Goal: Task Accomplishment & Management: Manage account settings

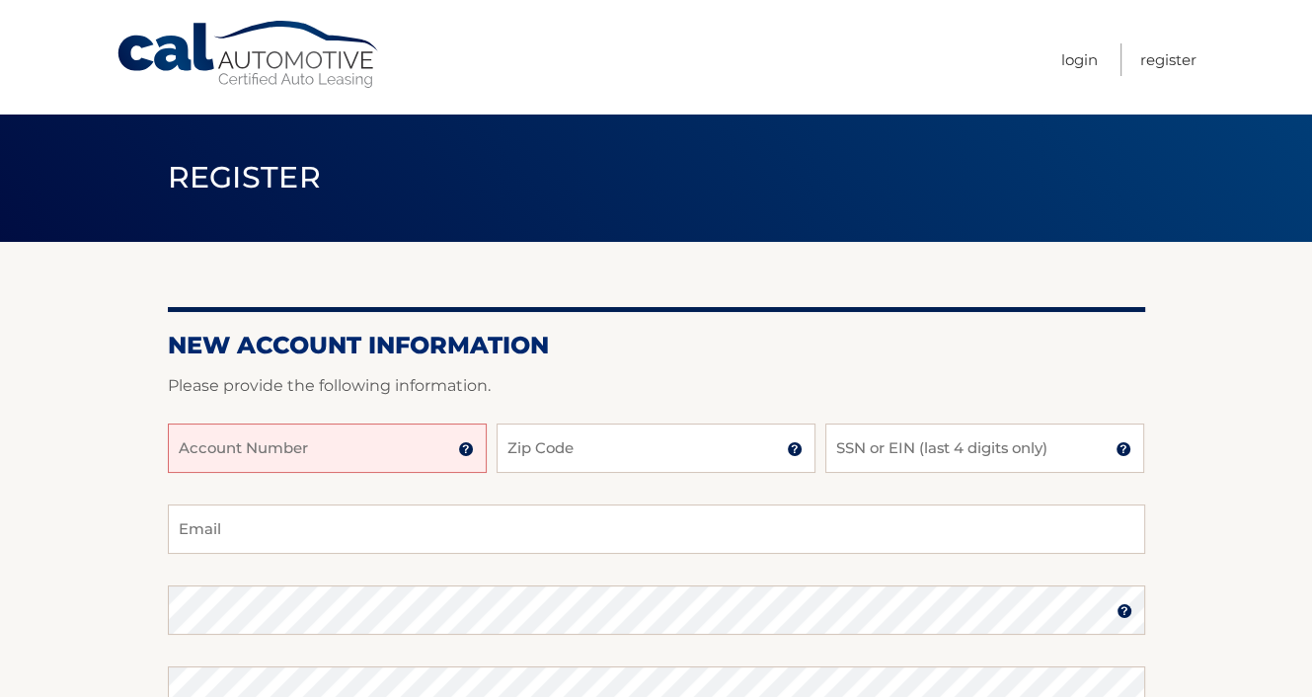
click at [206, 443] on input "Account Number" at bounding box center [327, 448] width 319 height 49
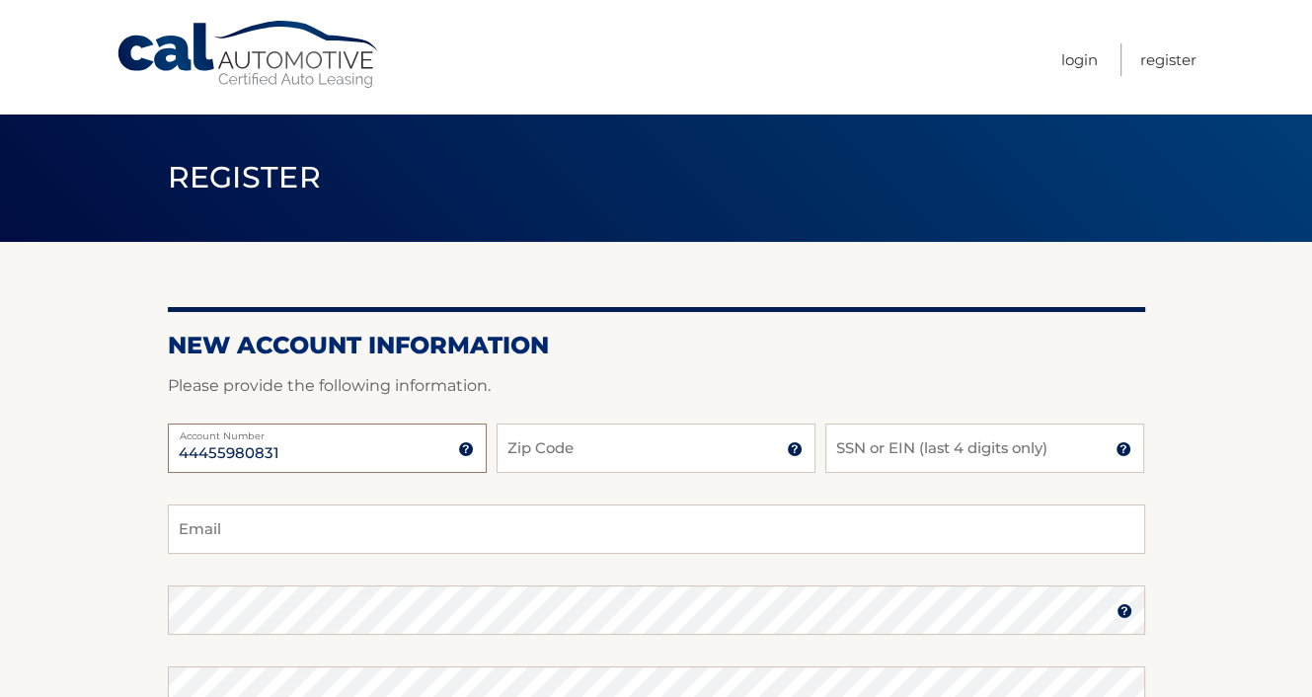
type input "44455980831"
click at [583, 450] on input "Zip Code" at bounding box center [656, 448] width 319 height 49
click at [789, 452] on img at bounding box center [795, 449] width 16 height 16
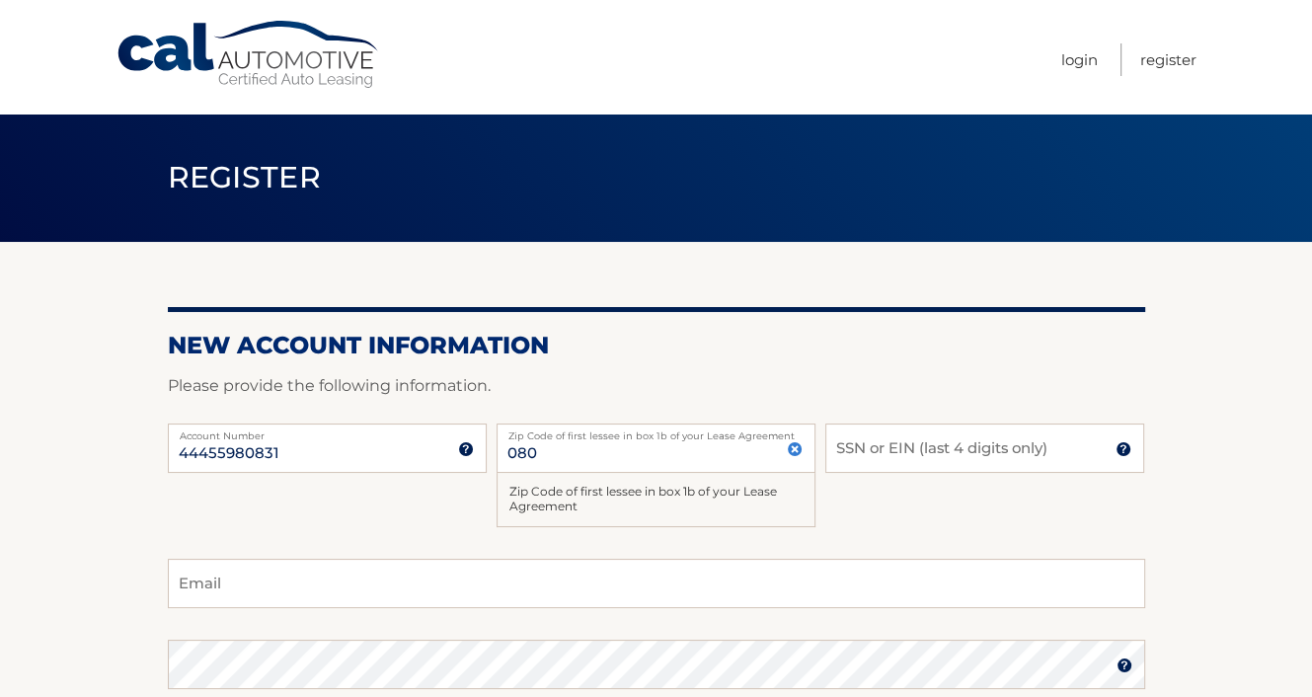
click at [554, 439] on label "Zip Code of first lessee in box 1b of your Lease Agreement" at bounding box center [656, 432] width 319 height 16
click at [554, 439] on input "080" at bounding box center [656, 448] width 319 height 49
type input "08054"
click at [861, 448] on input "SSN or EIN (last 4 digits only)" at bounding box center [985, 448] width 319 height 49
type input "6888"
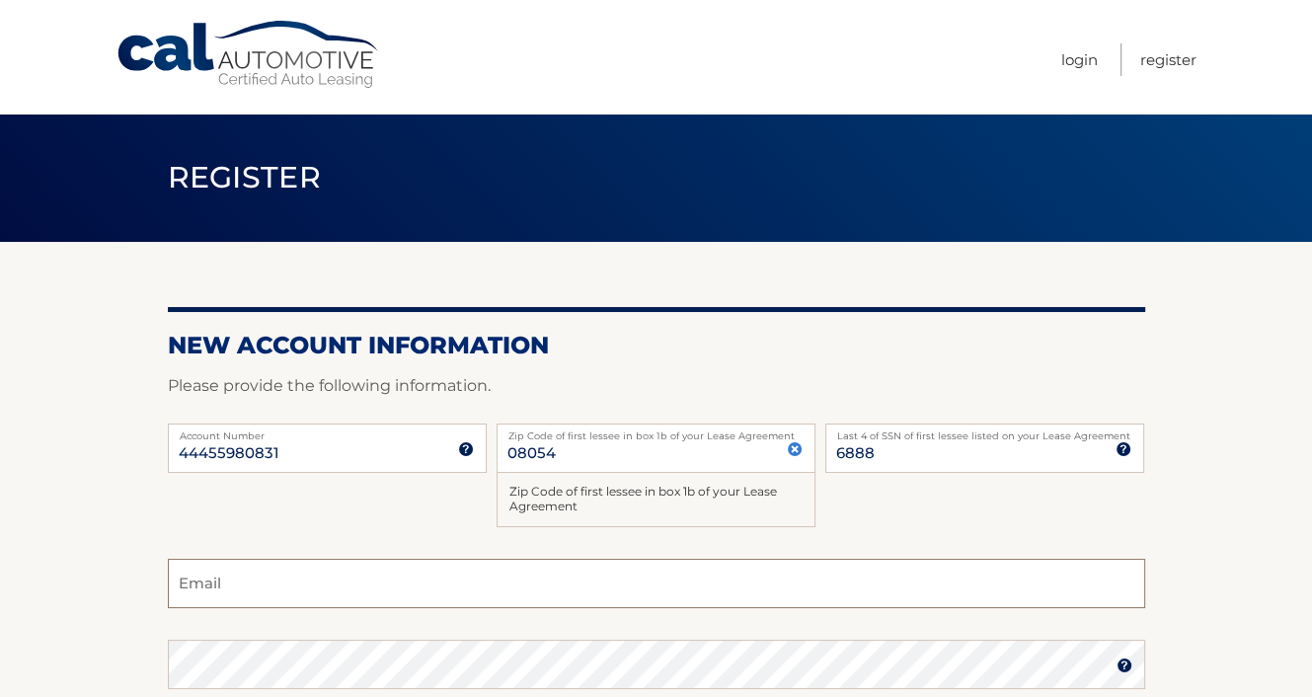
click at [233, 583] on input "Email" at bounding box center [657, 583] width 978 height 49
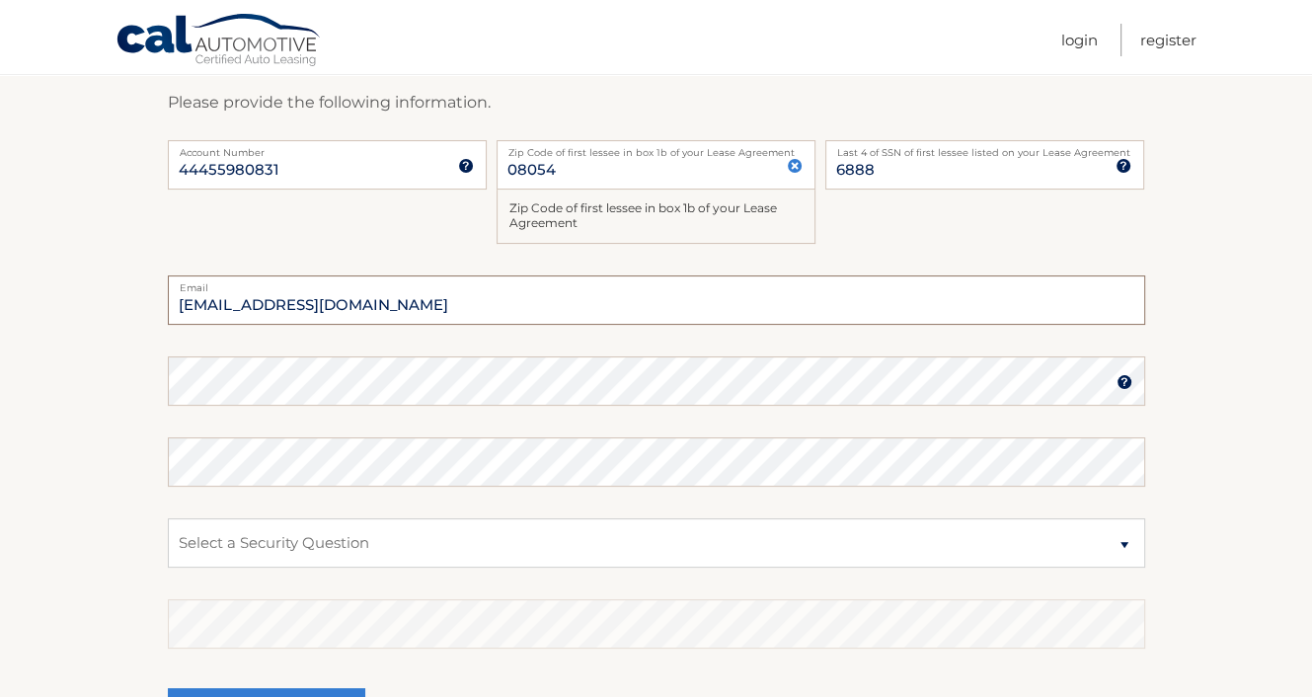
scroll to position [296, 0]
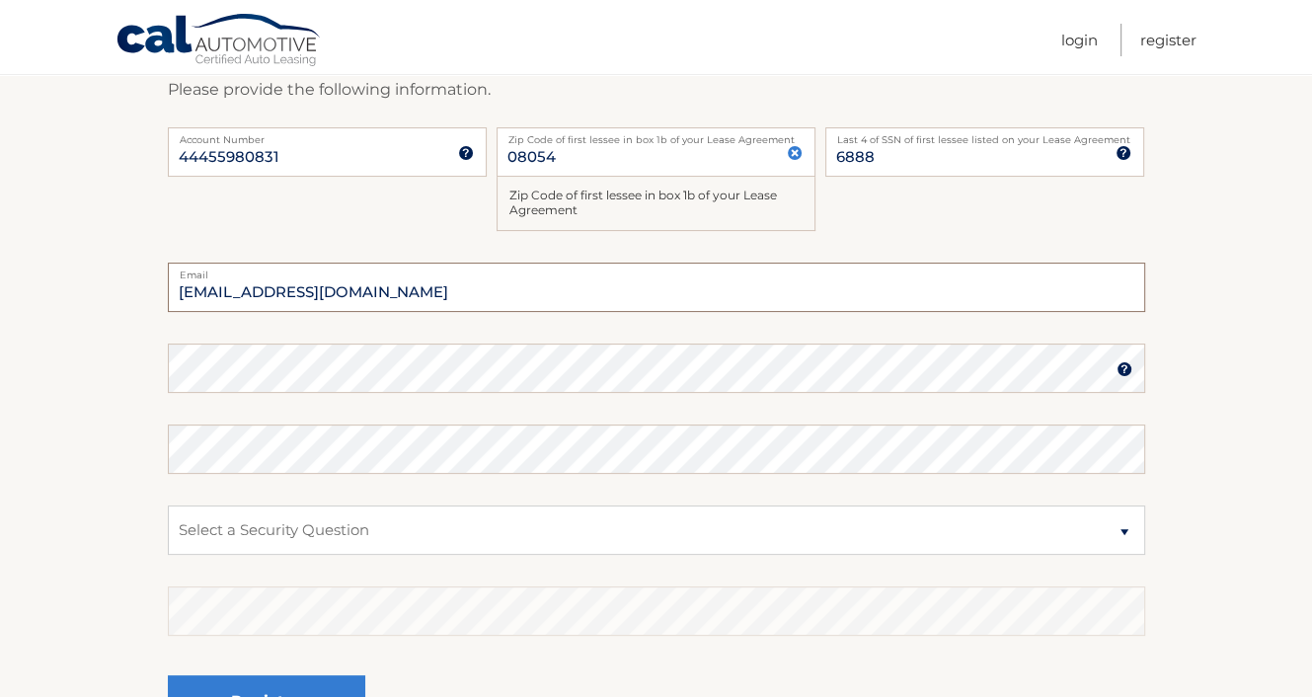
type input "tonileff@hotmail.com"
click at [1126, 361] on img at bounding box center [1125, 369] width 16 height 16
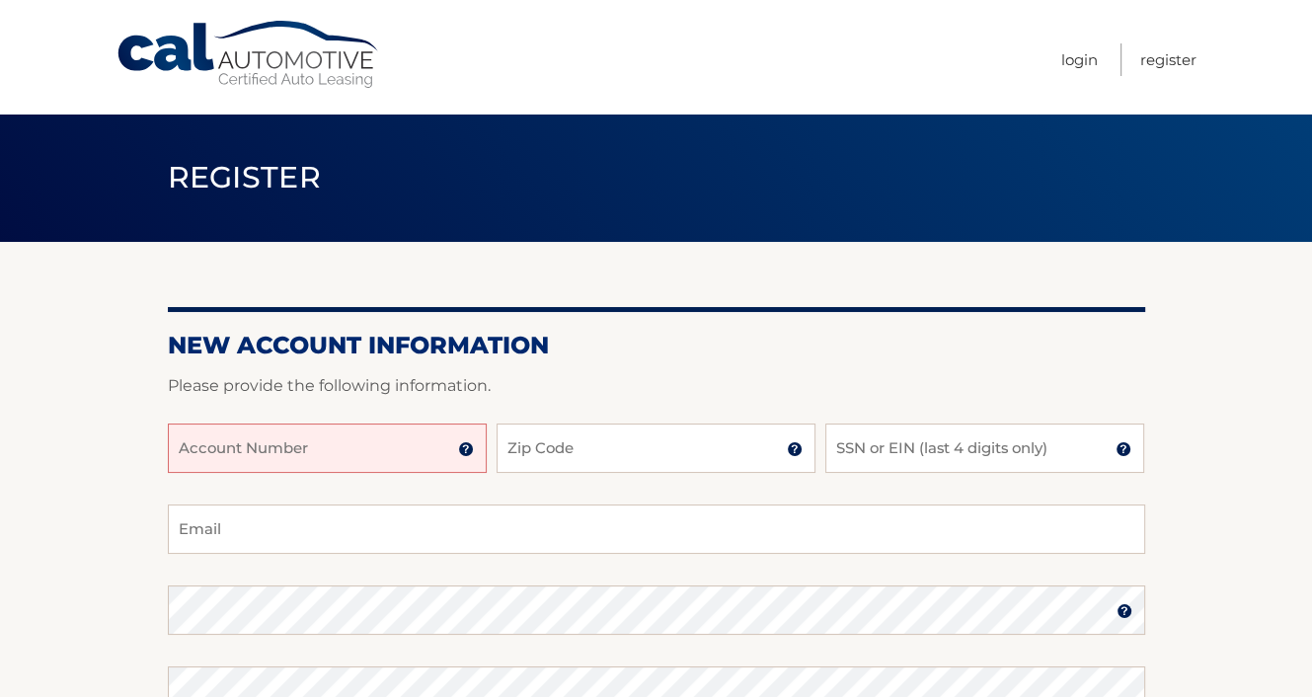
click at [377, 448] on input "Account Number" at bounding box center [327, 448] width 319 height 49
click at [342, 443] on input "Account Number" at bounding box center [327, 448] width 319 height 49
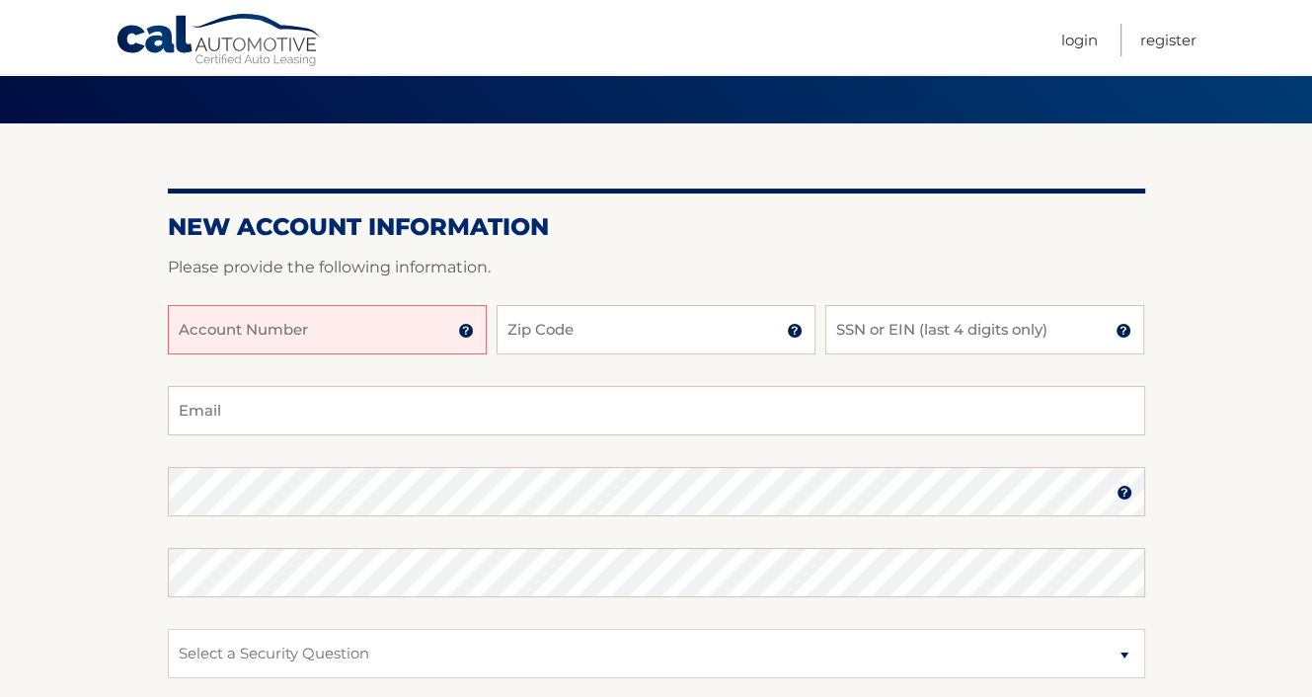
scroll to position [296, 0]
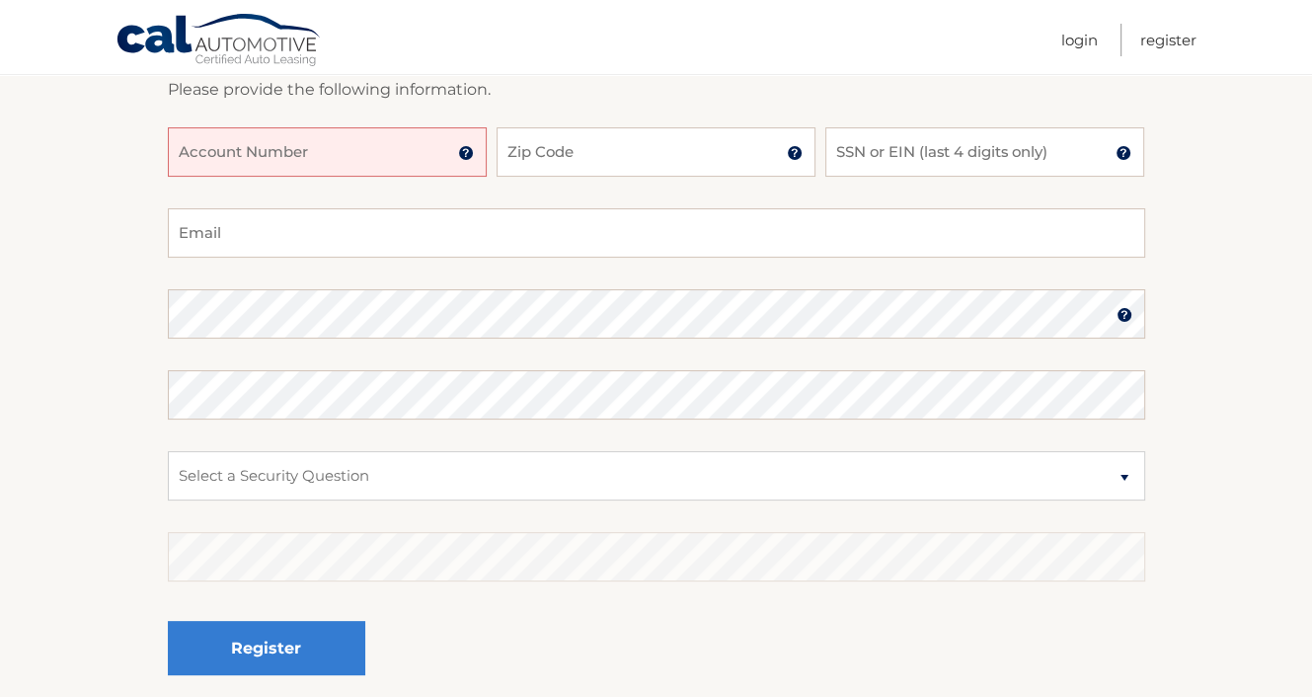
click at [256, 159] on input "Account Number" at bounding box center [327, 151] width 319 height 49
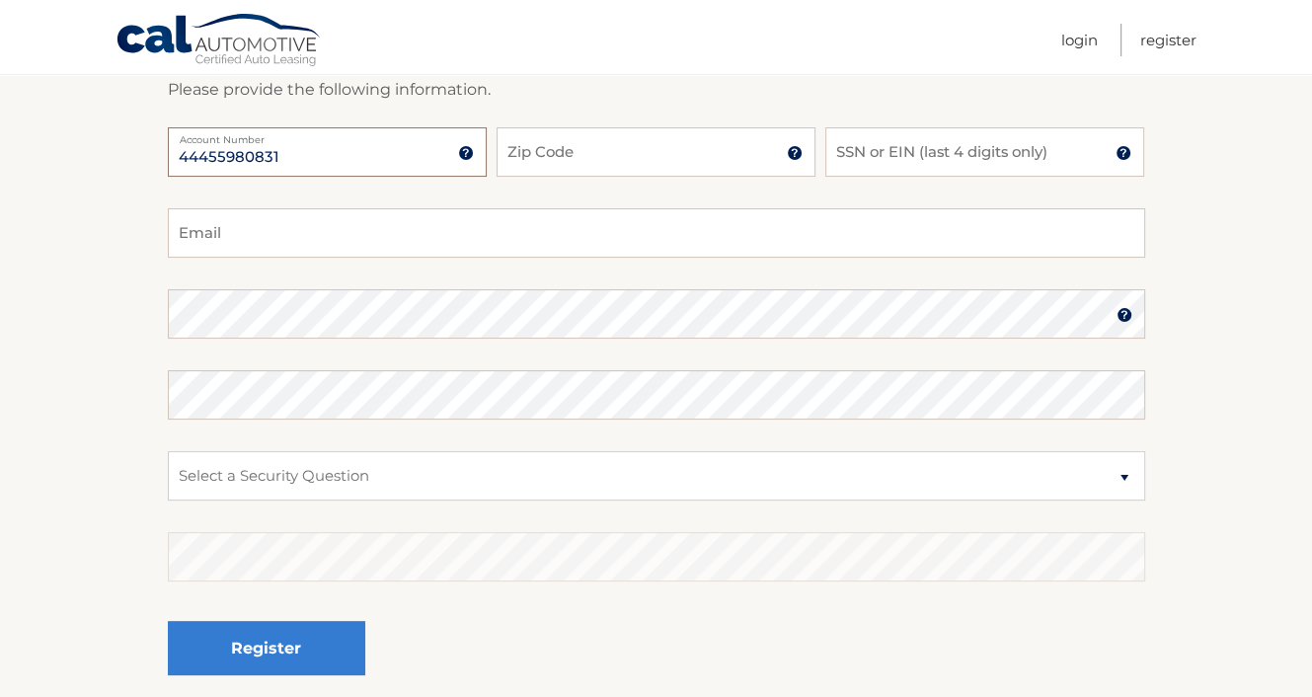
type input "44455980831"
click at [545, 155] on input "Zip Code" at bounding box center [656, 151] width 319 height 49
type input "08054"
click at [862, 147] on input "SSN or EIN (last 4 digits only)" at bounding box center [985, 151] width 319 height 49
type input "6888"
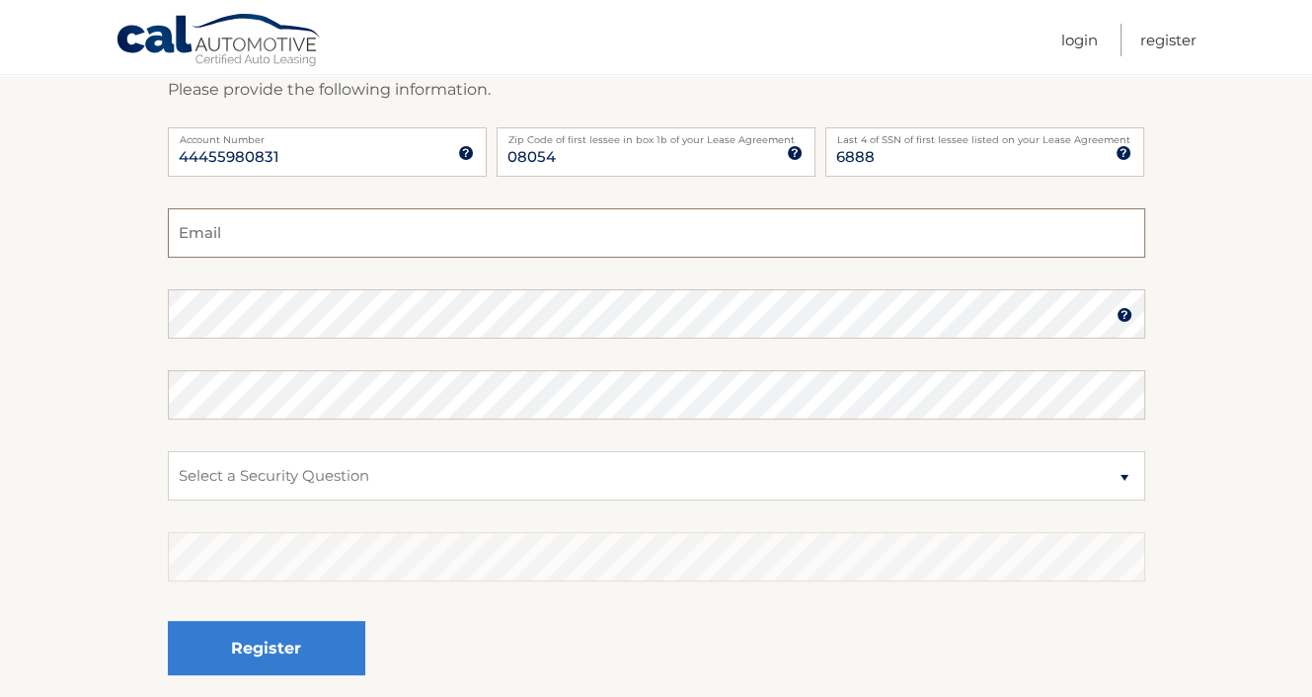
click at [198, 236] on input "Email" at bounding box center [657, 232] width 978 height 49
type input "tonileff@hotmail.com"
click at [1122, 313] on img at bounding box center [1125, 315] width 16 height 16
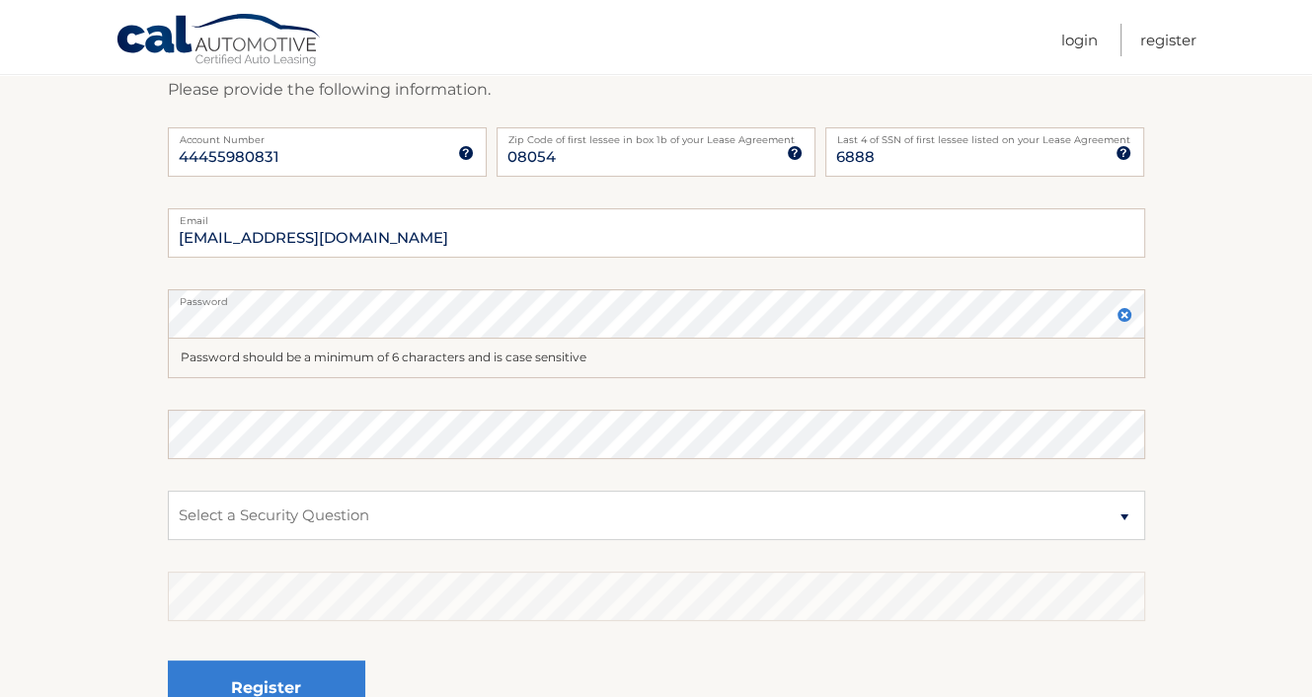
click at [198, 367] on div "Password should be a minimum of 6 characters and is case sensitive" at bounding box center [657, 359] width 978 height 40
click at [190, 360] on div "Password should be a minimum of 6 characters and is case sensitive" at bounding box center [657, 359] width 978 height 40
click at [1120, 310] on img at bounding box center [1125, 315] width 16 height 16
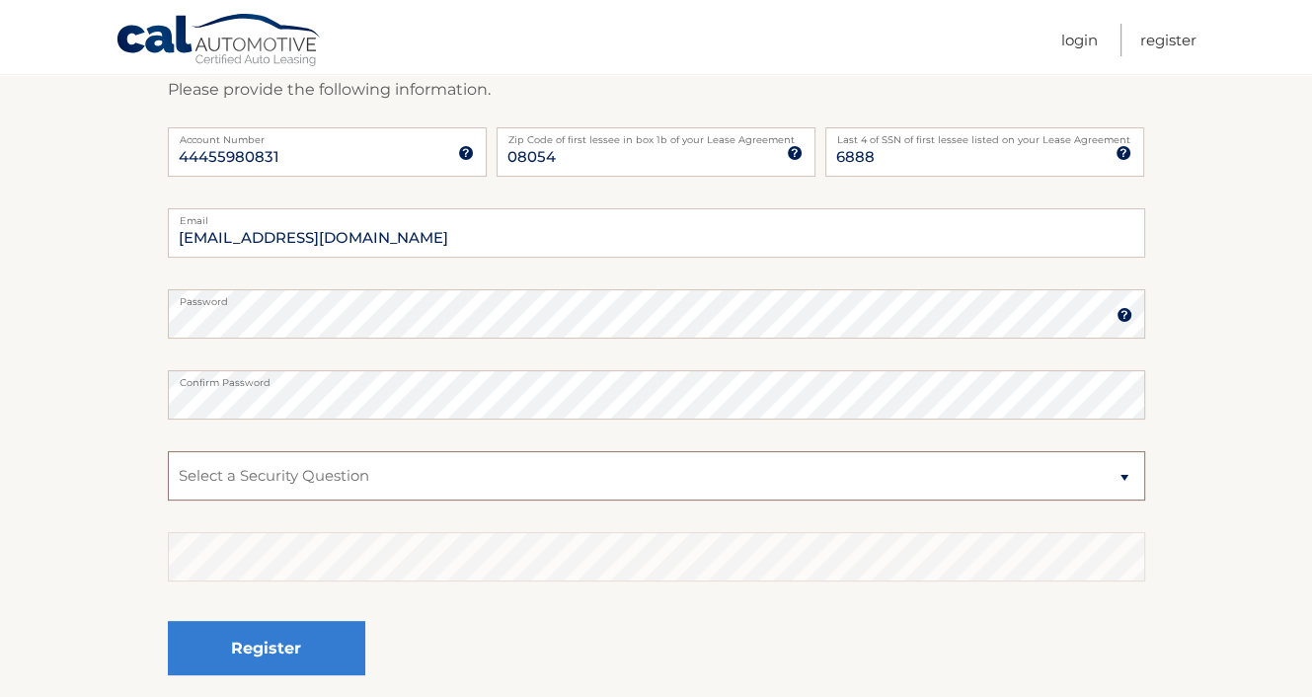
click at [195, 463] on select "Select a Security Question What was the name of your elementary school? What is…" at bounding box center [657, 475] width 978 height 49
click at [199, 468] on select "Select a Security Question What was the name of your elementary school? What is…" at bounding box center [657, 475] width 978 height 49
select select "2"
click at [168, 451] on select "Select a Security Question What was the name of your elementary school? What is…" at bounding box center [657, 475] width 978 height 49
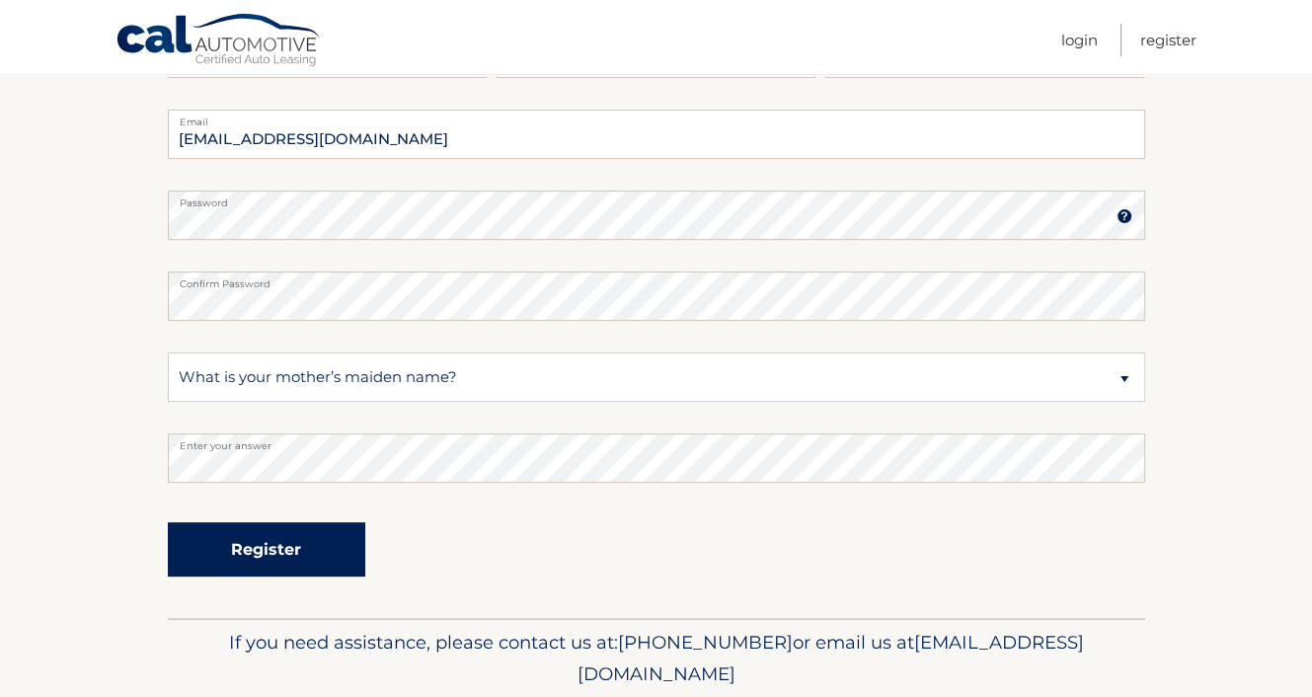
click at [220, 537] on button "Register" at bounding box center [267, 549] width 198 height 54
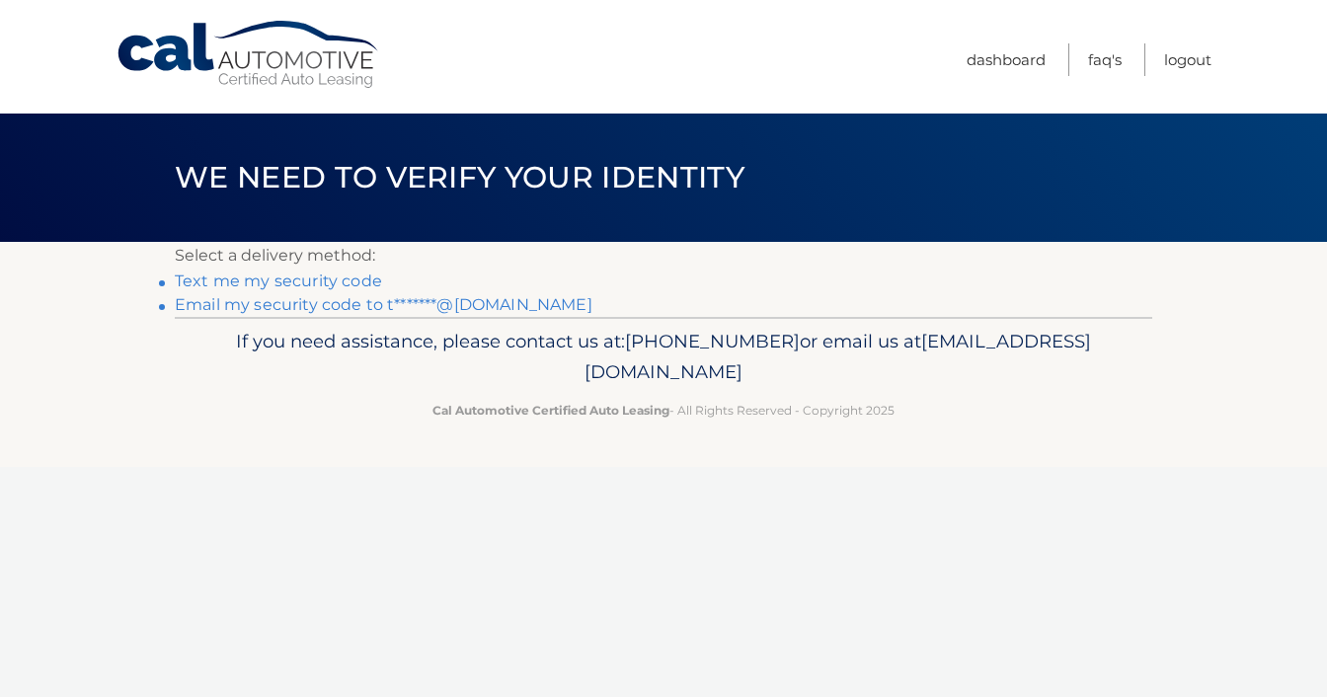
click at [255, 279] on link "Text me my security code" at bounding box center [278, 281] width 207 height 19
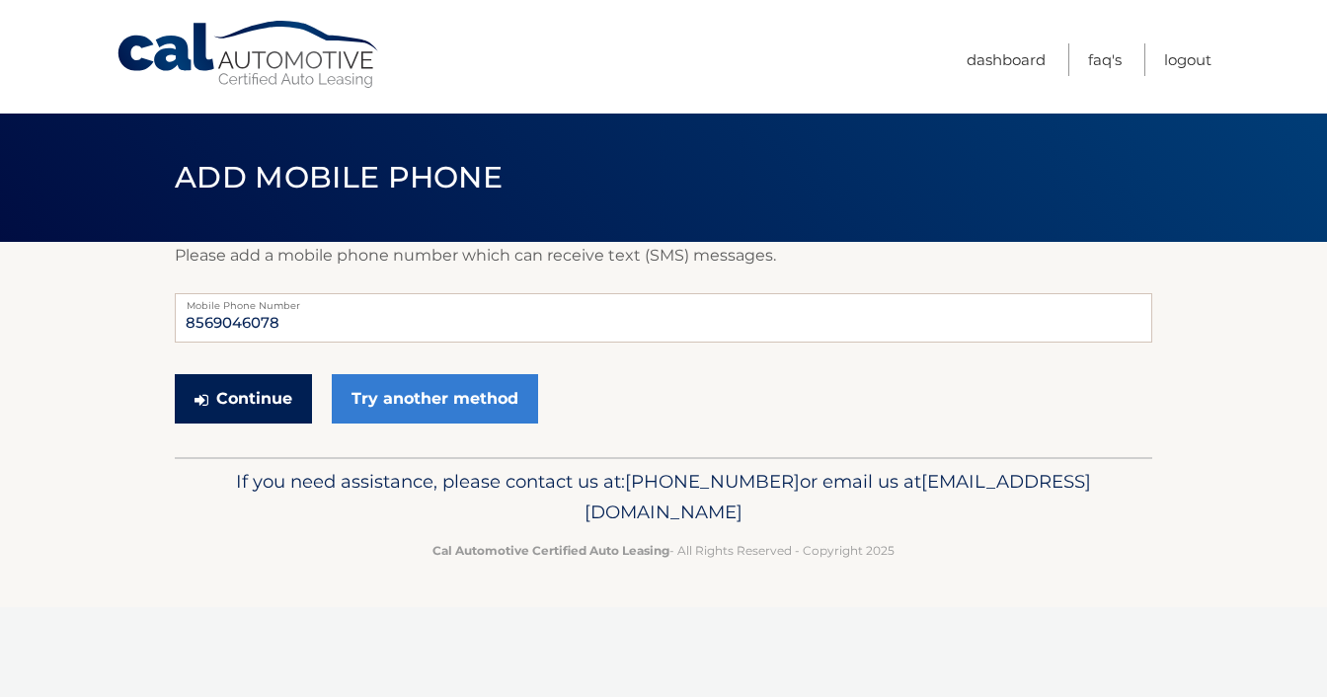
click at [254, 390] on button "Continue" at bounding box center [243, 398] width 137 height 49
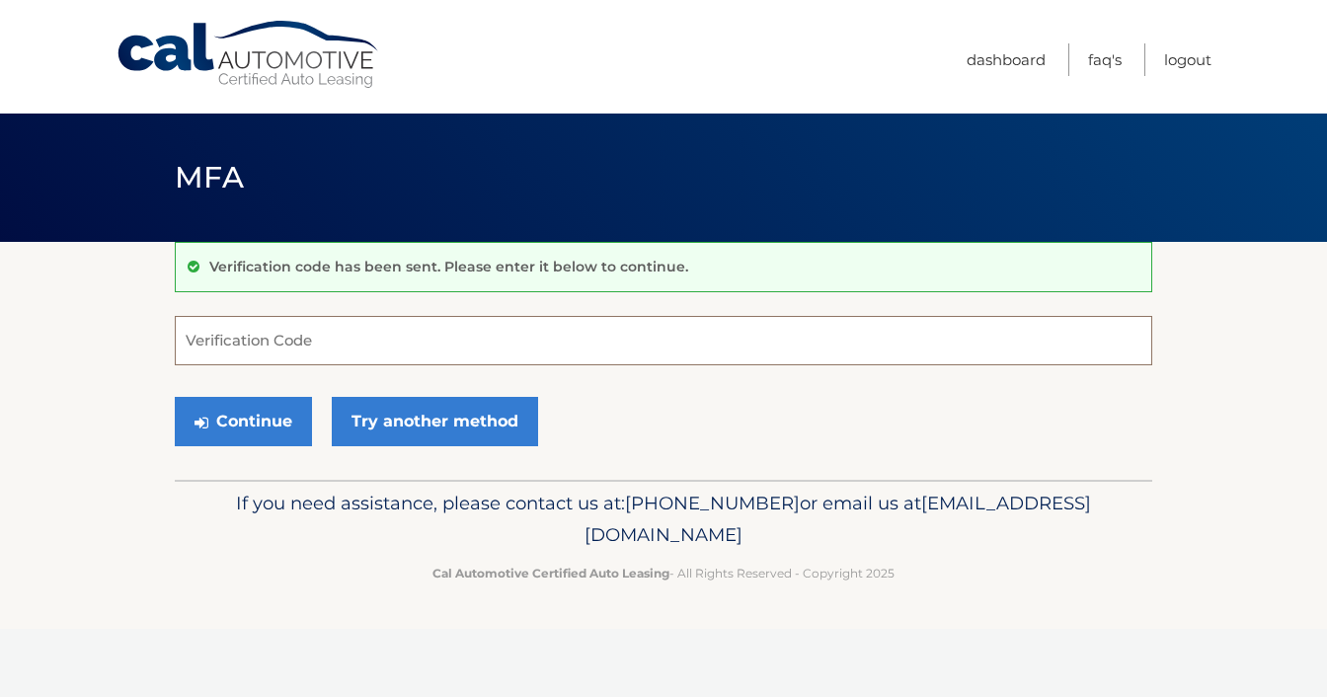
click at [190, 334] on input "Verification Code" at bounding box center [664, 340] width 978 height 49
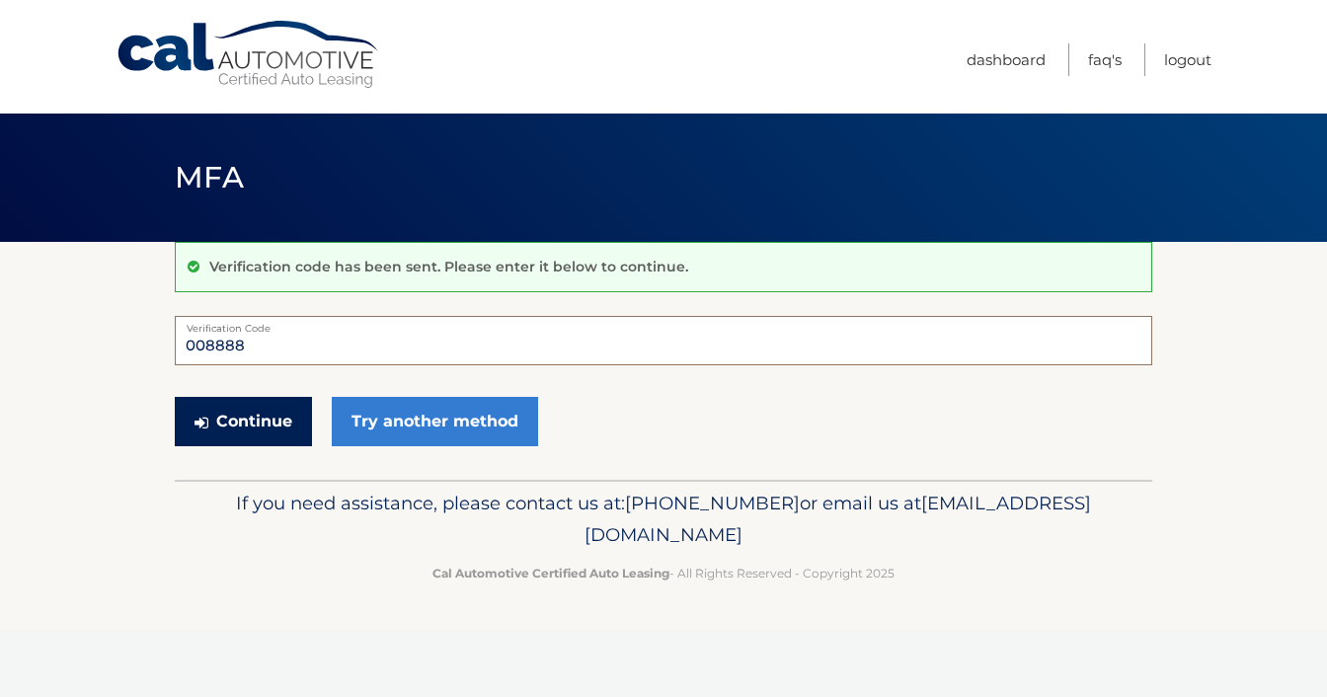
type input "008888"
click at [225, 416] on button "Continue" at bounding box center [243, 421] width 137 height 49
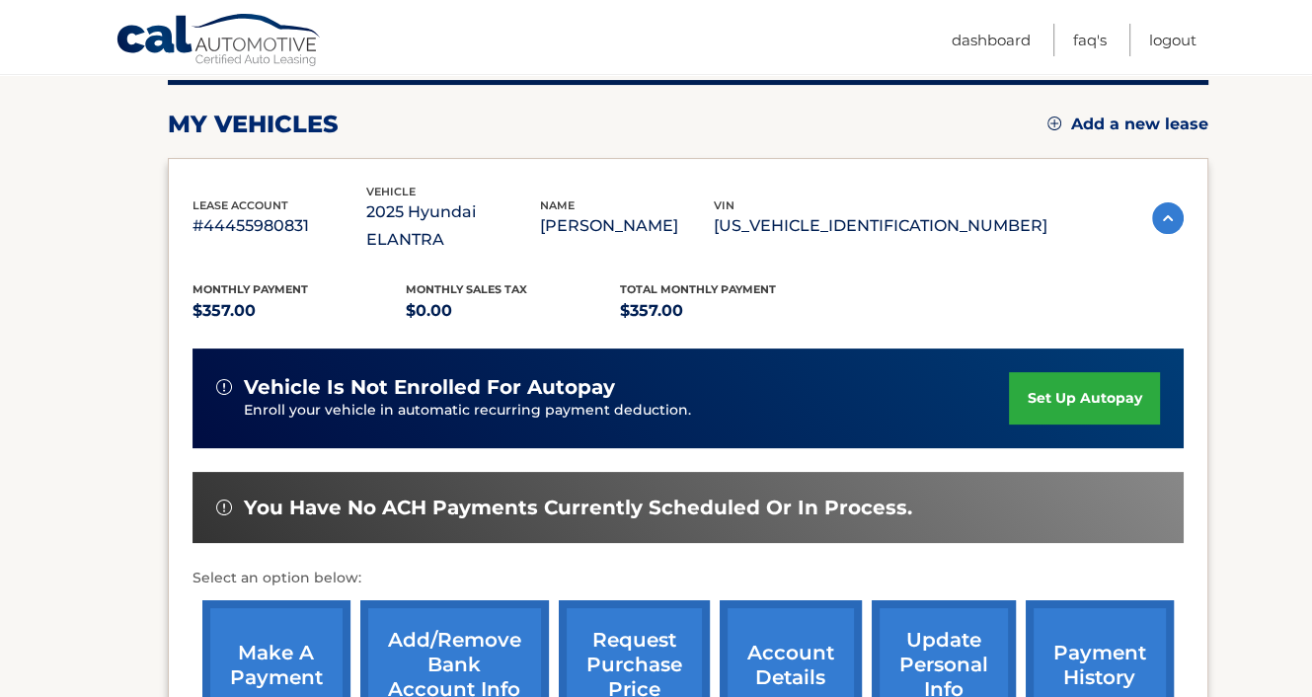
scroll to position [395, 0]
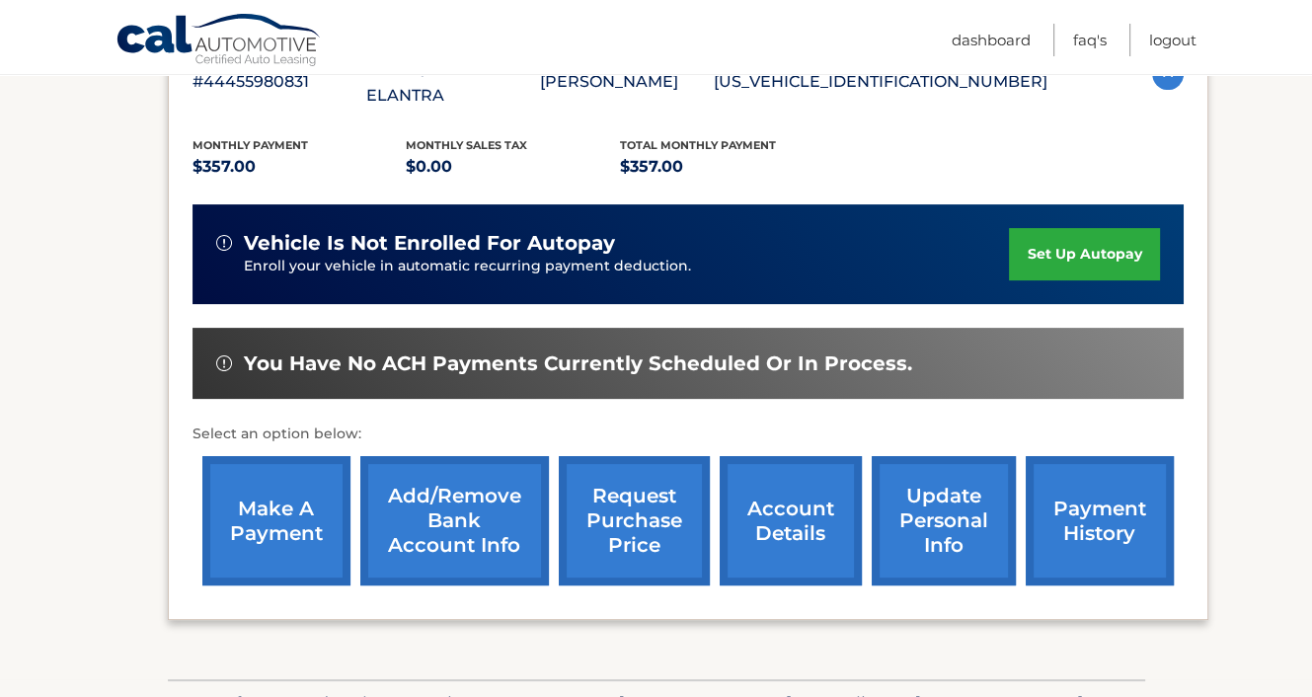
click at [1062, 228] on link "set up autopay" at bounding box center [1084, 254] width 150 height 52
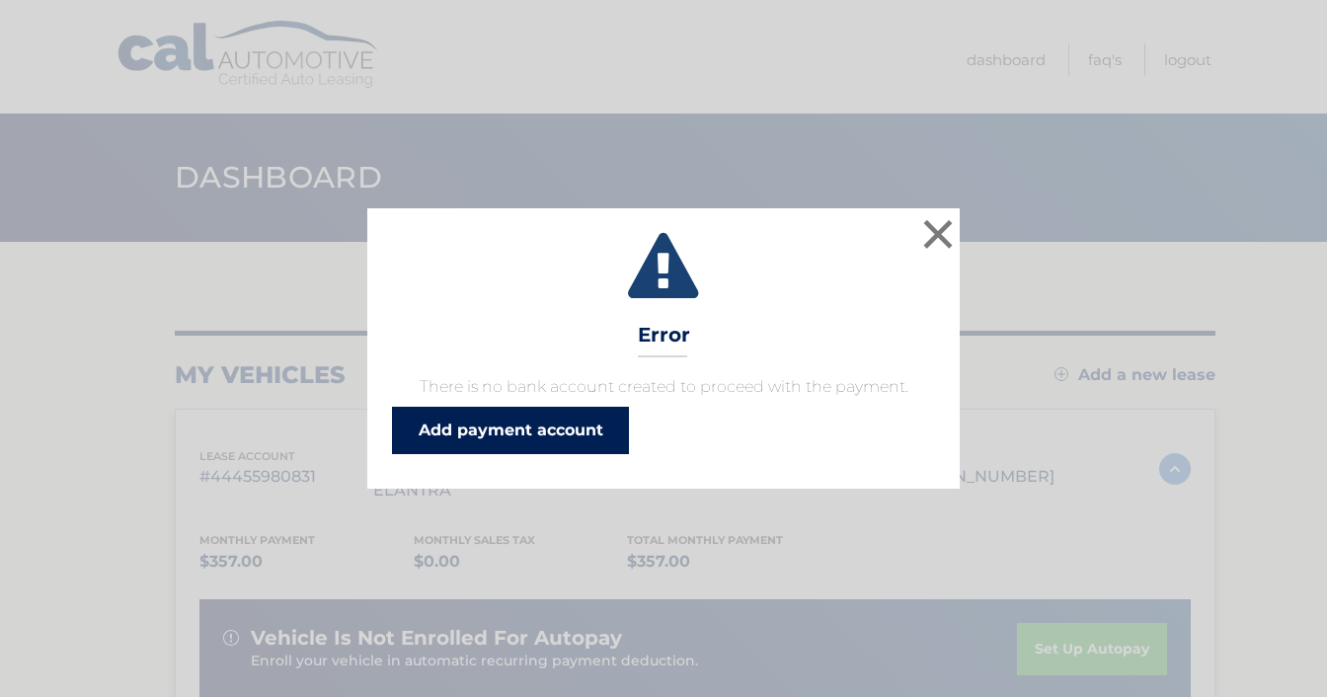
click at [511, 427] on link "Add payment account" at bounding box center [510, 430] width 237 height 47
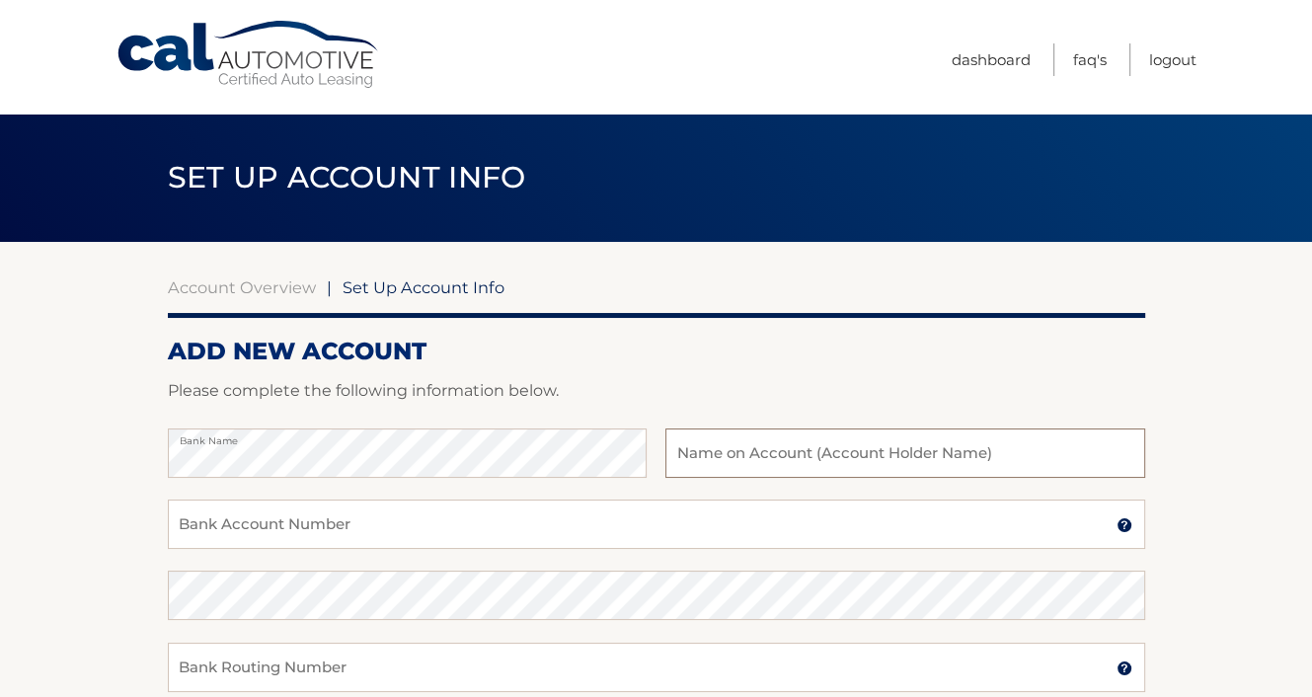
click at [693, 451] on input "text" at bounding box center [905, 453] width 479 height 49
type input "Toni Lefferts"
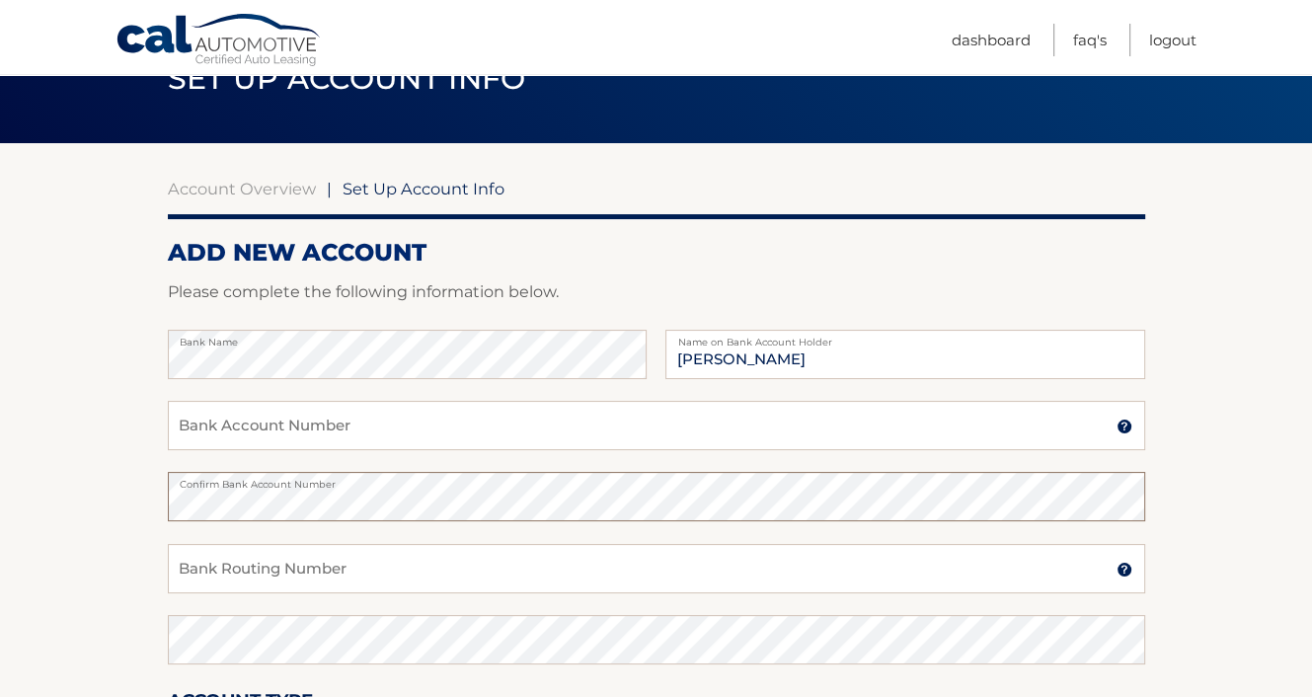
scroll to position [198, 0]
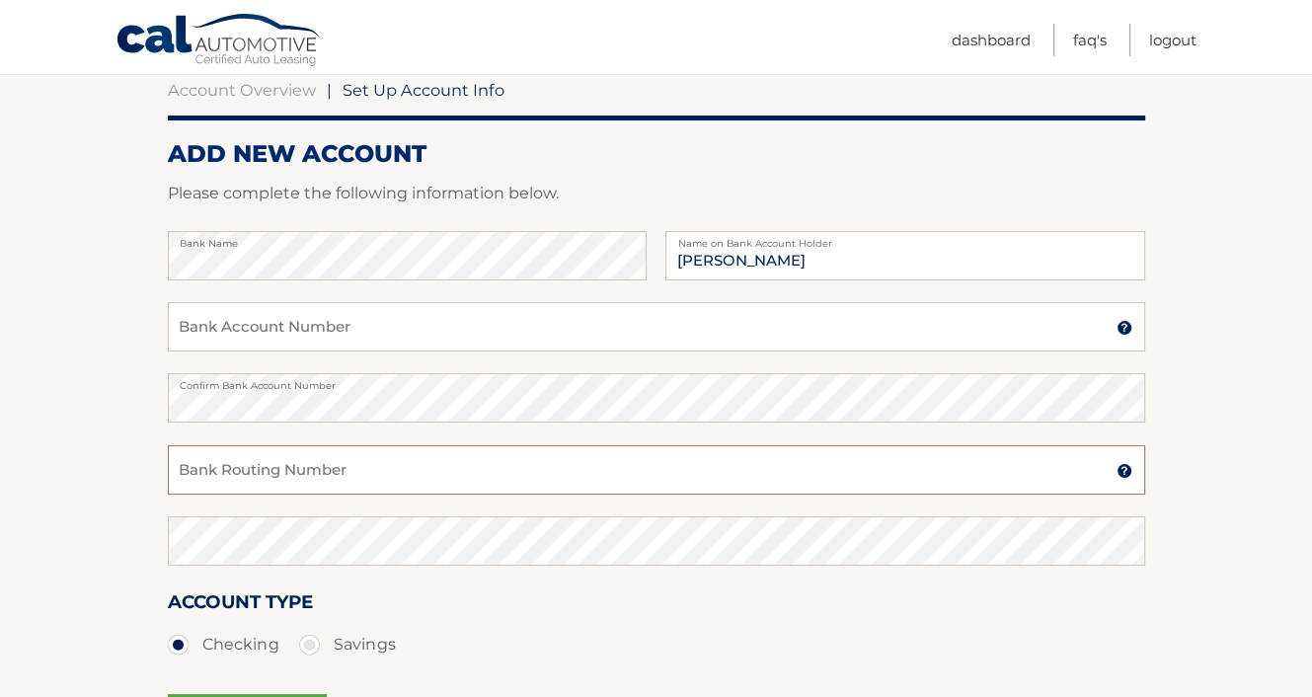
click at [189, 465] on input "Bank Routing Number" at bounding box center [657, 469] width 978 height 49
type input "036076150"
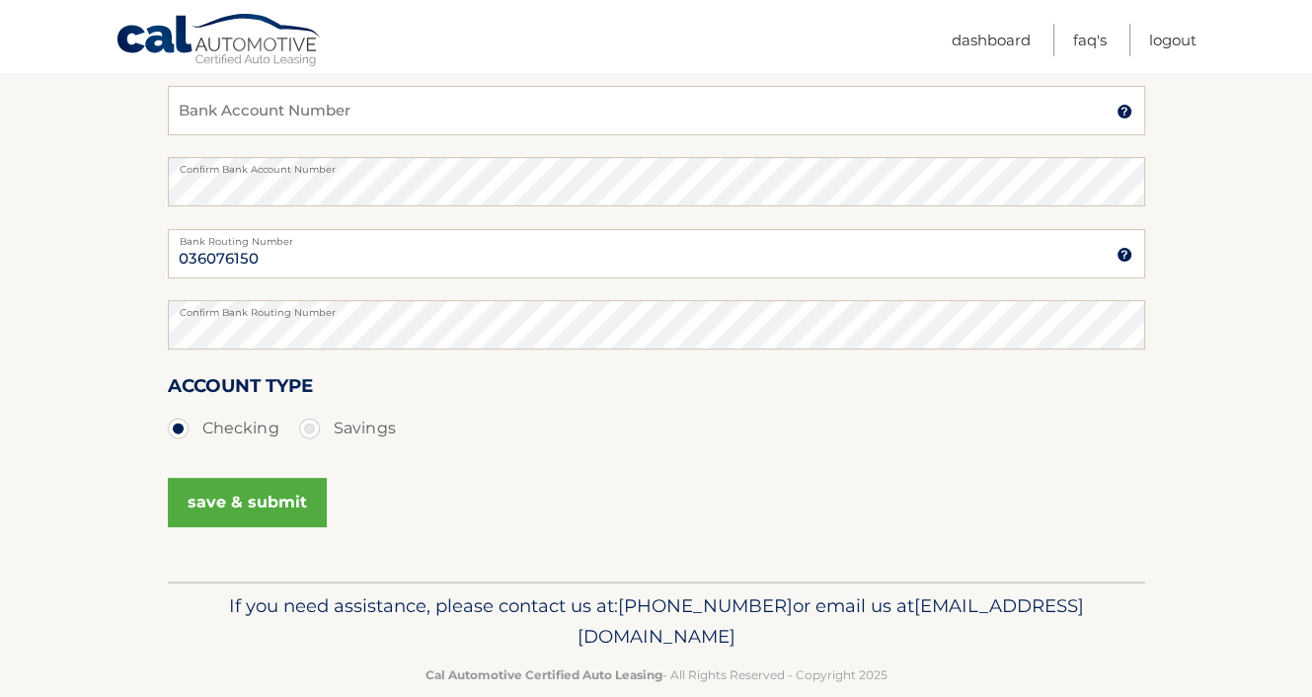
scroll to position [447, 0]
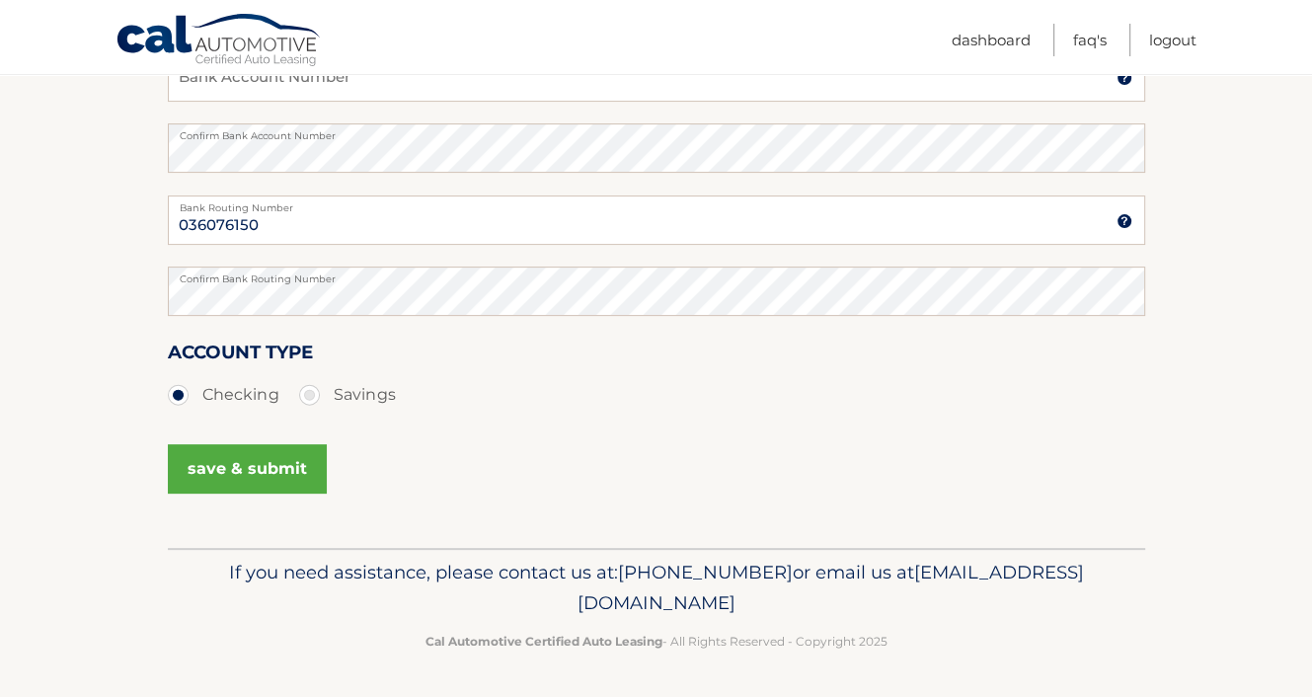
click at [244, 462] on button "save & submit" at bounding box center [247, 468] width 159 height 49
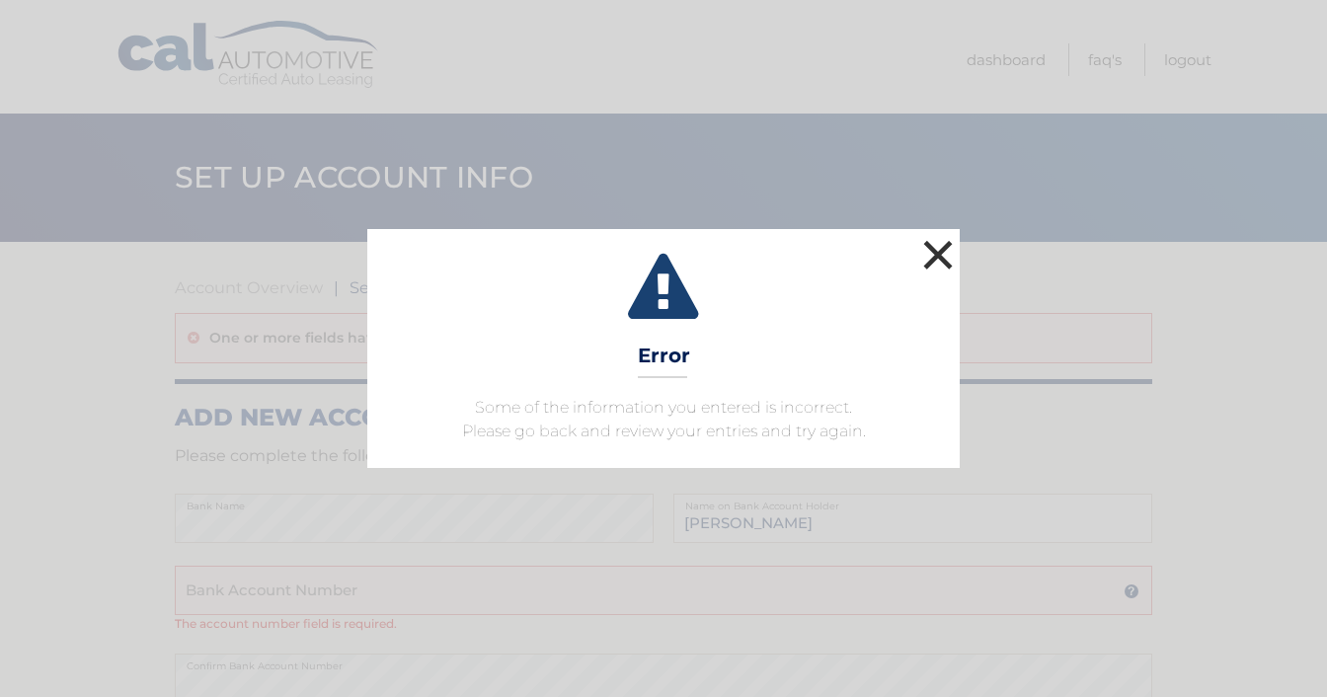
click at [939, 254] on button "×" at bounding box center [938, 255] width 40 height 40
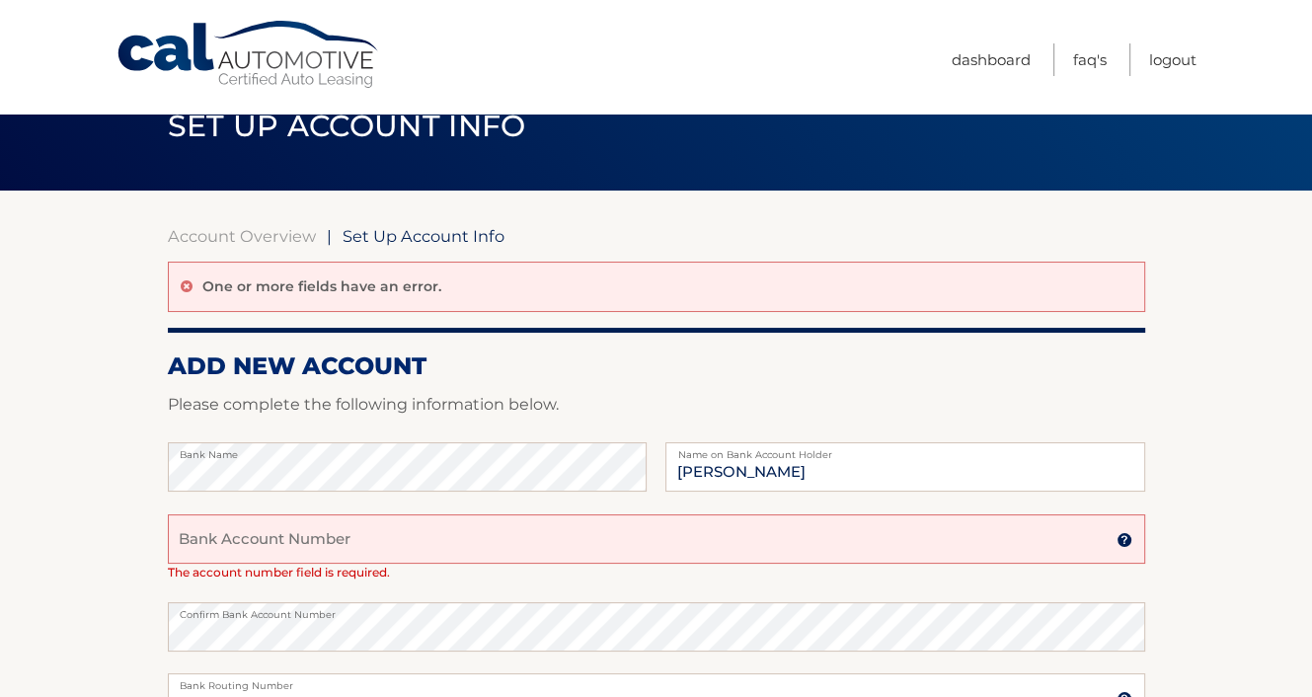
scroll to position [99, 0]
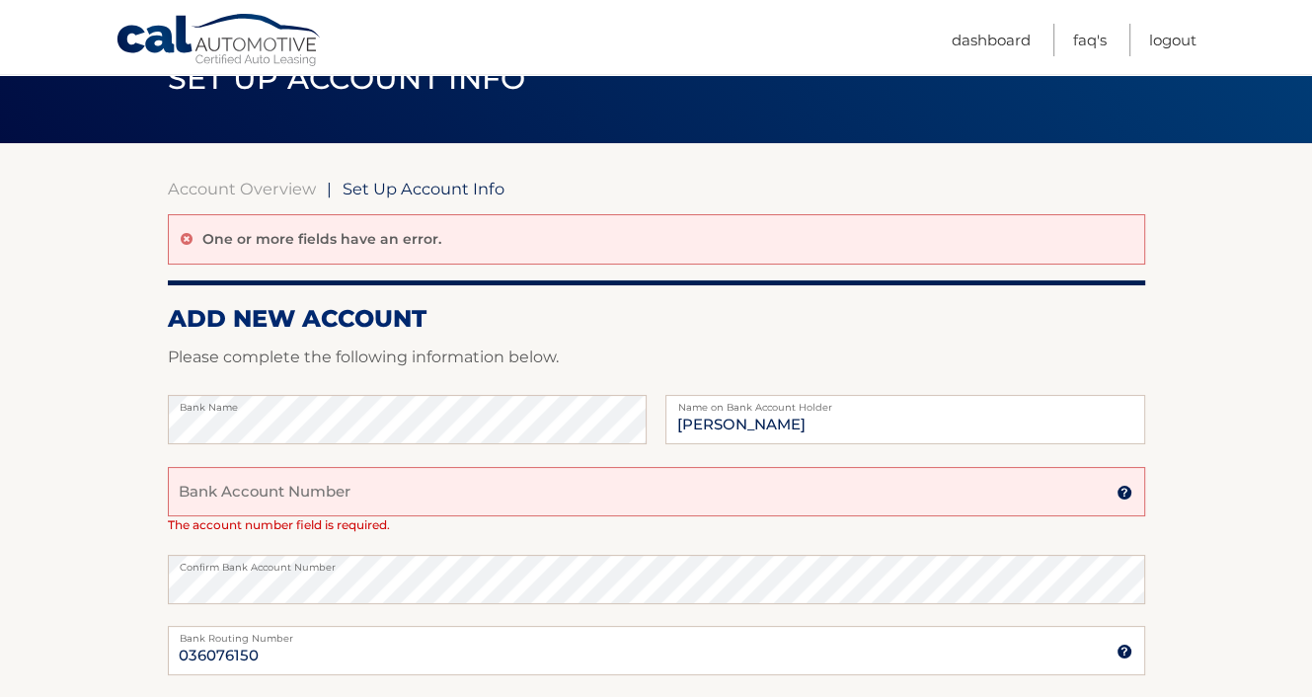
click at [205, 490] on input "Bank Account Number" at bounding box center [657, 491] width 978 height 49
click at [192, 494] on input "Bank Account Number" at bounding box center [657, 491] width 978 height 49
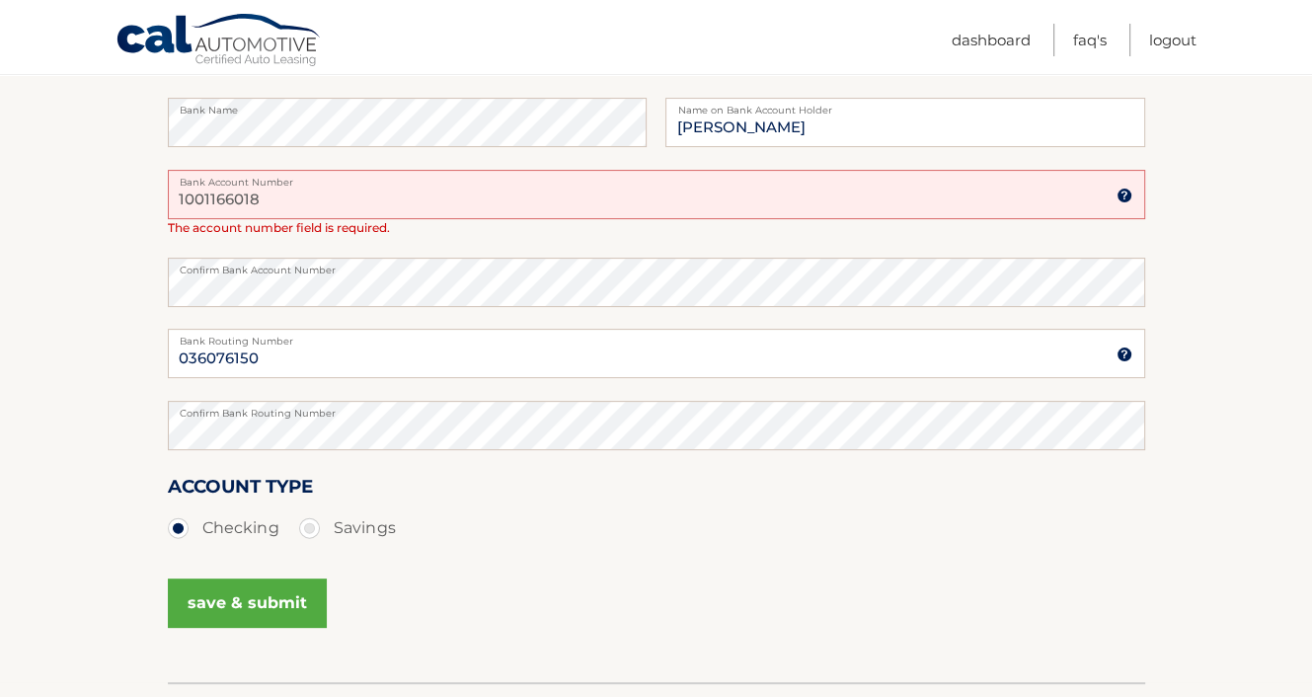
scroll to position [494, 0]
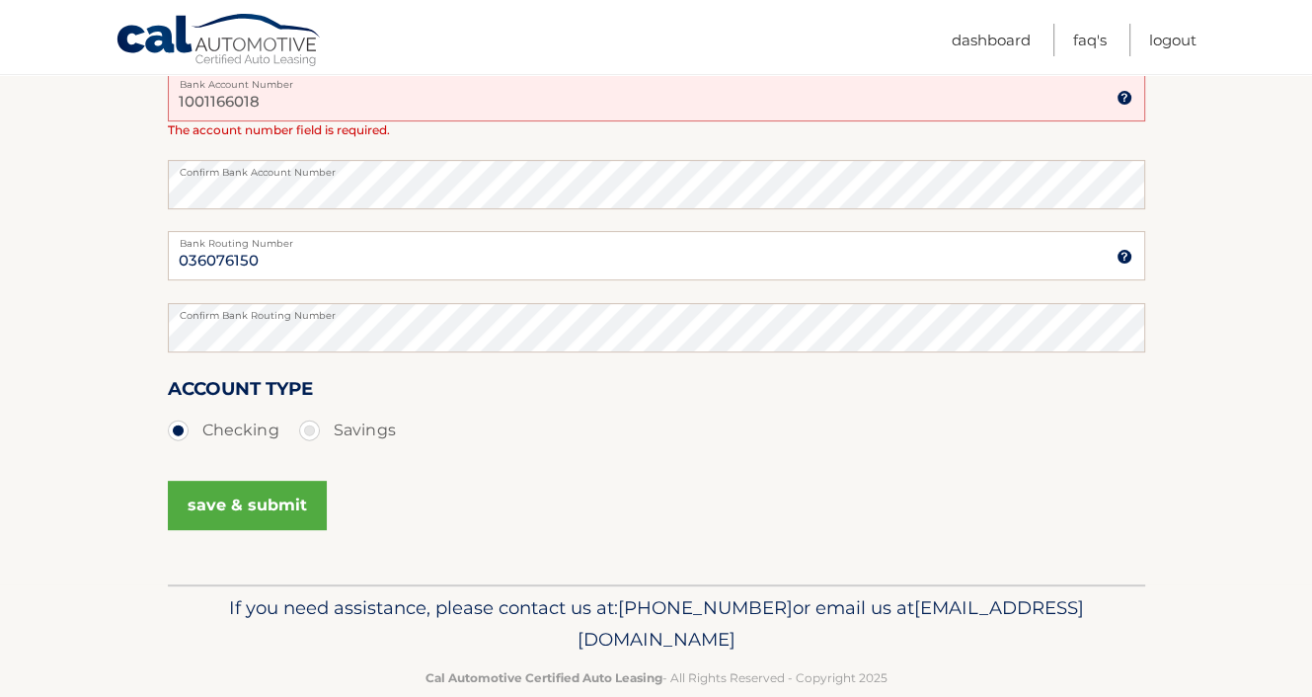
type input "1001166018"
click at [221, 499] on button "save & submit" at bounding box center [247, 505] width 159 height 49
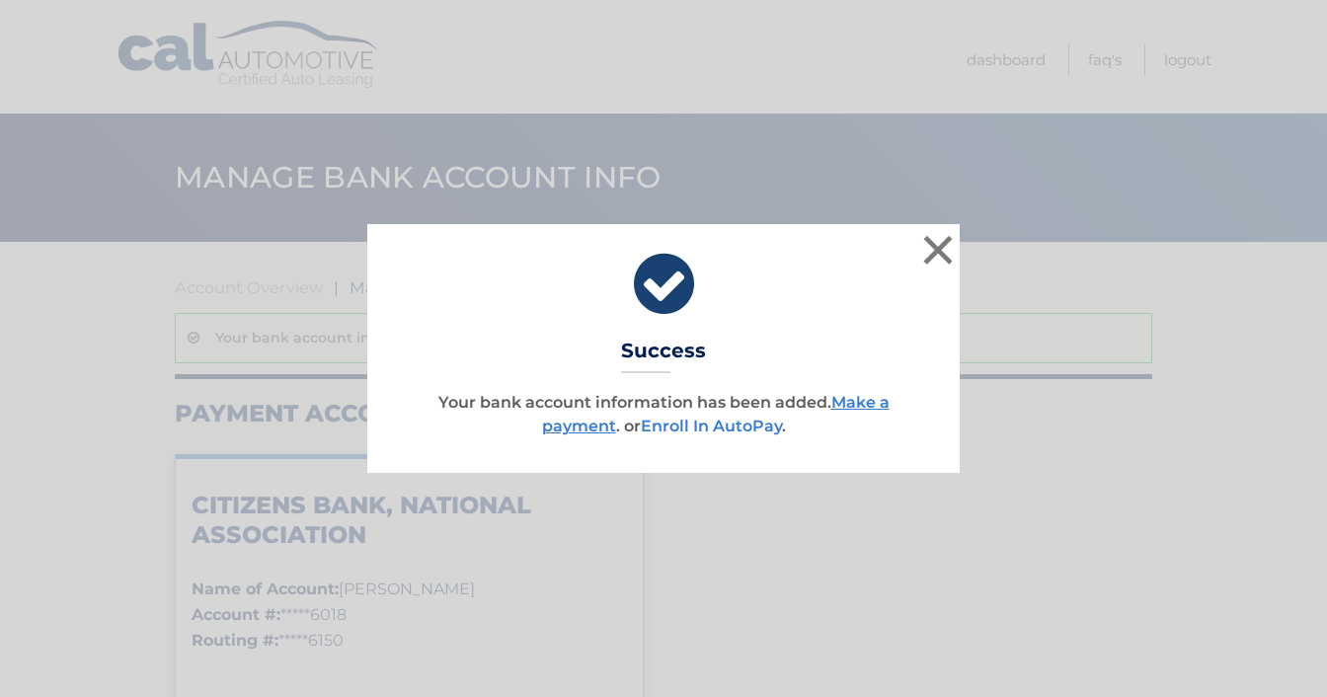
click at [700, 420] on link "Enroll In AutoPay" at bounding box center [711, 426] width 141 height 19
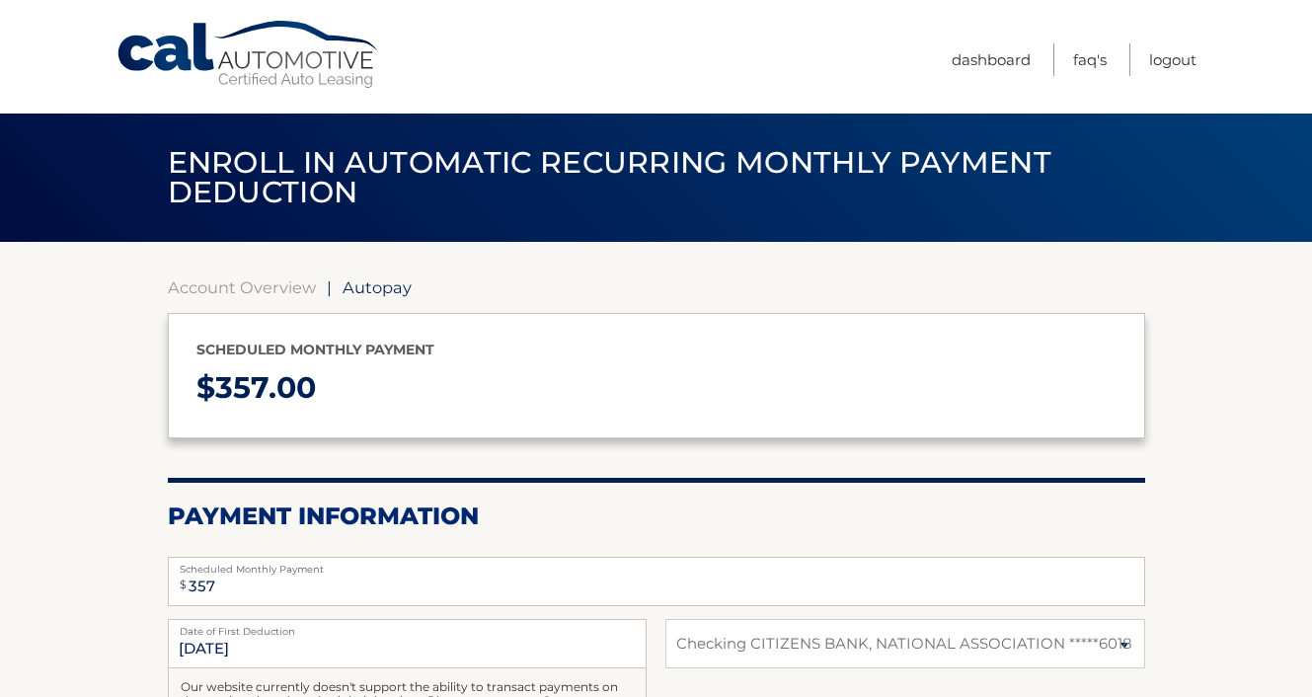
select select "ZTYyMDg0YWItNWFkZi00OWNkLWIwNWQtNWZhZDAwNzdmMTIy"
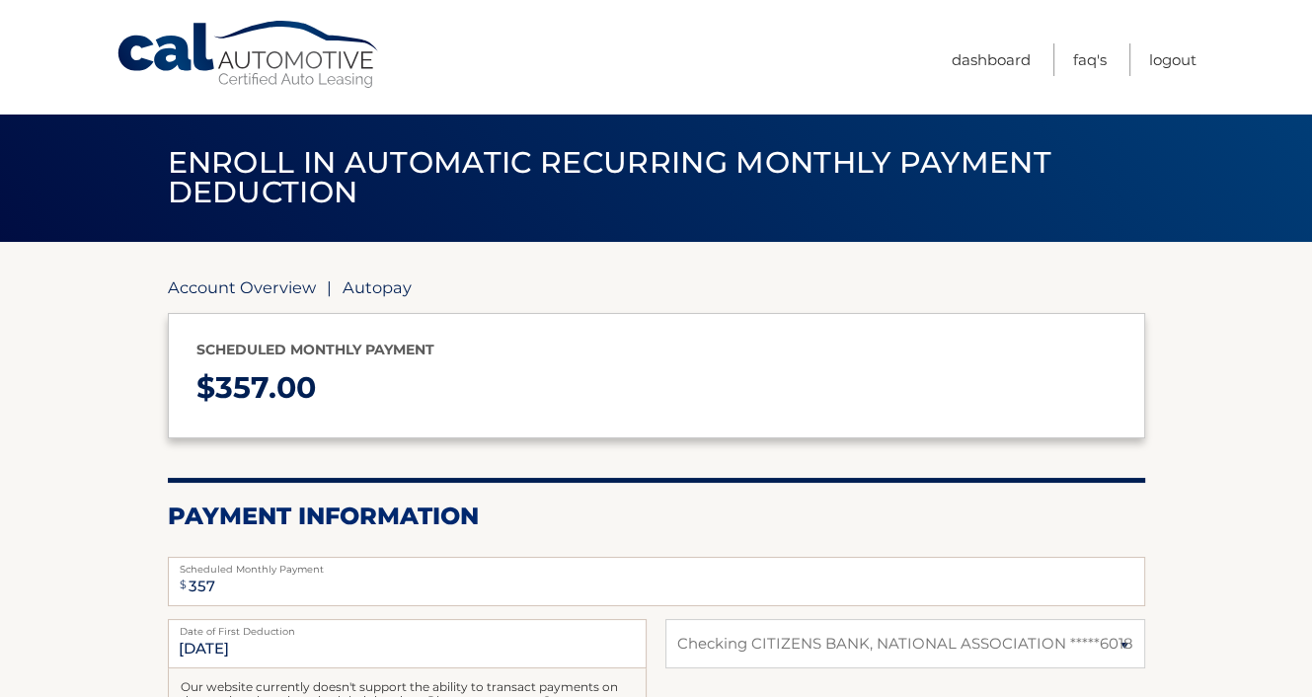
click at [226, 284] on link "Account Overview" at bounding box center [242, 287] width 148 height 20
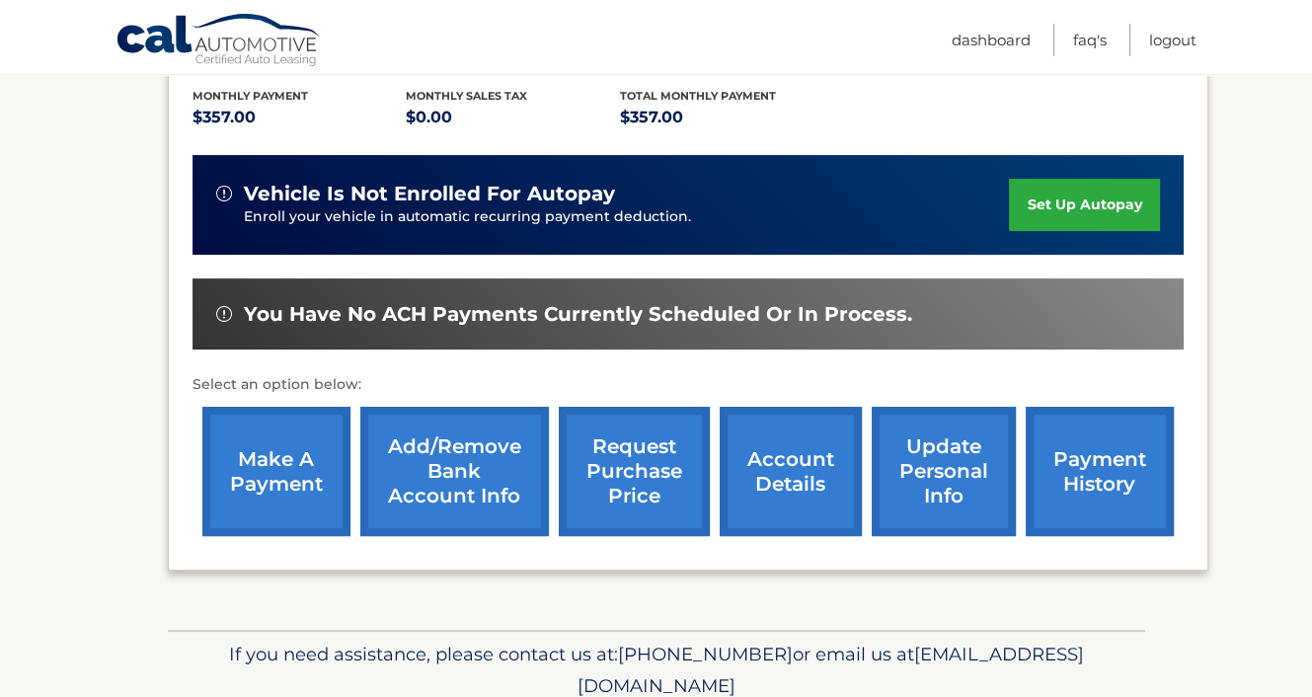
scroll to position [494, 0]
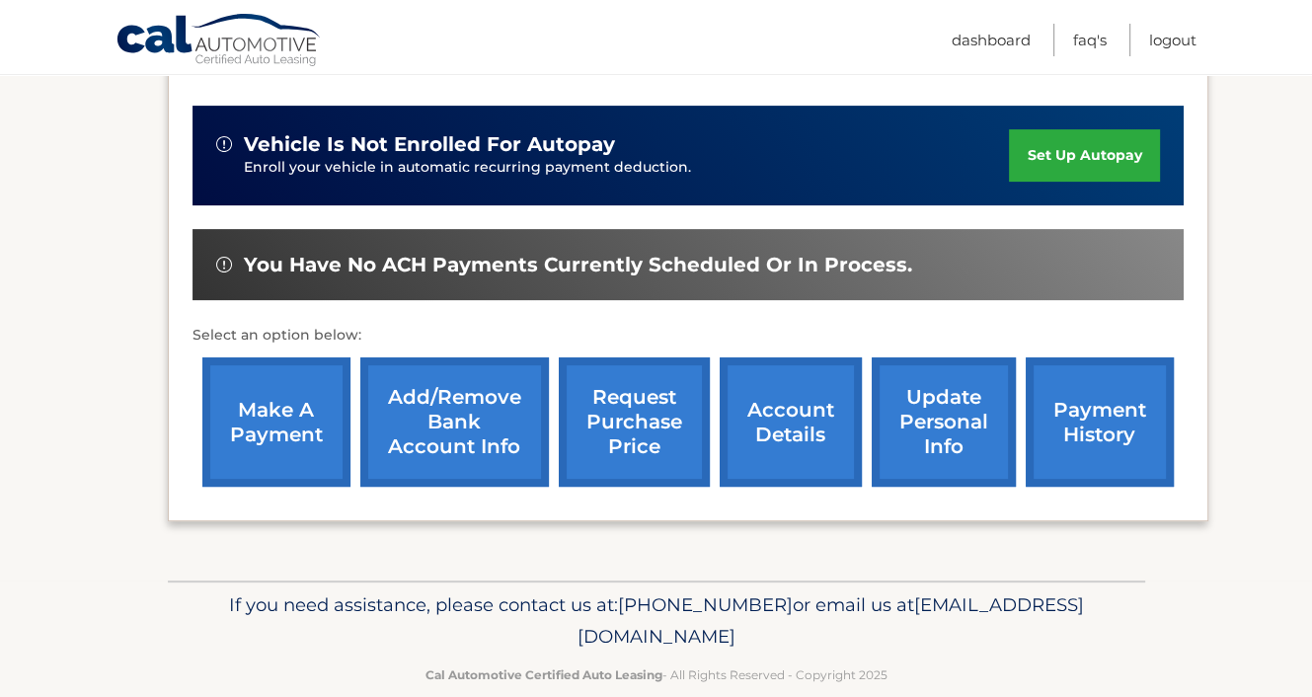
click at [288, 390] on link "make a payment" at bounding box center [276, 421] width 148 height 129
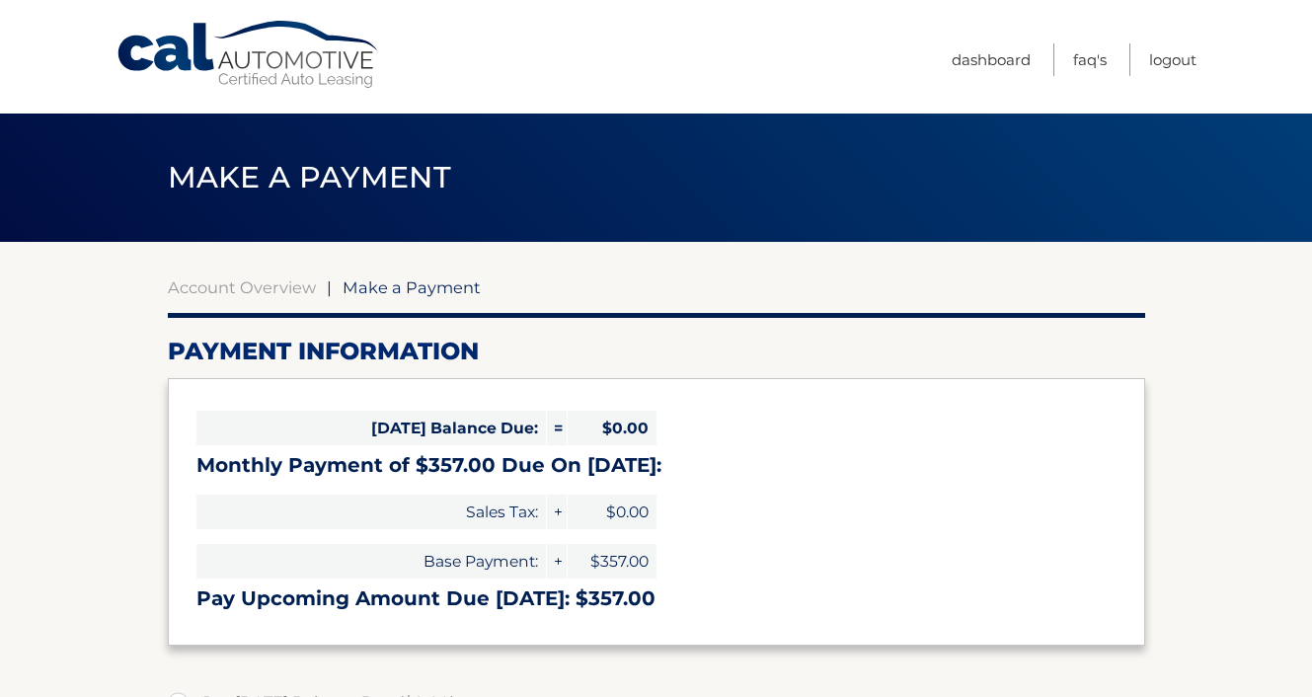
select select "ZTYyMDg0YWItNWFkZi00OWNkLWIwNWQtNWZhZDAwNzdmMTIy"
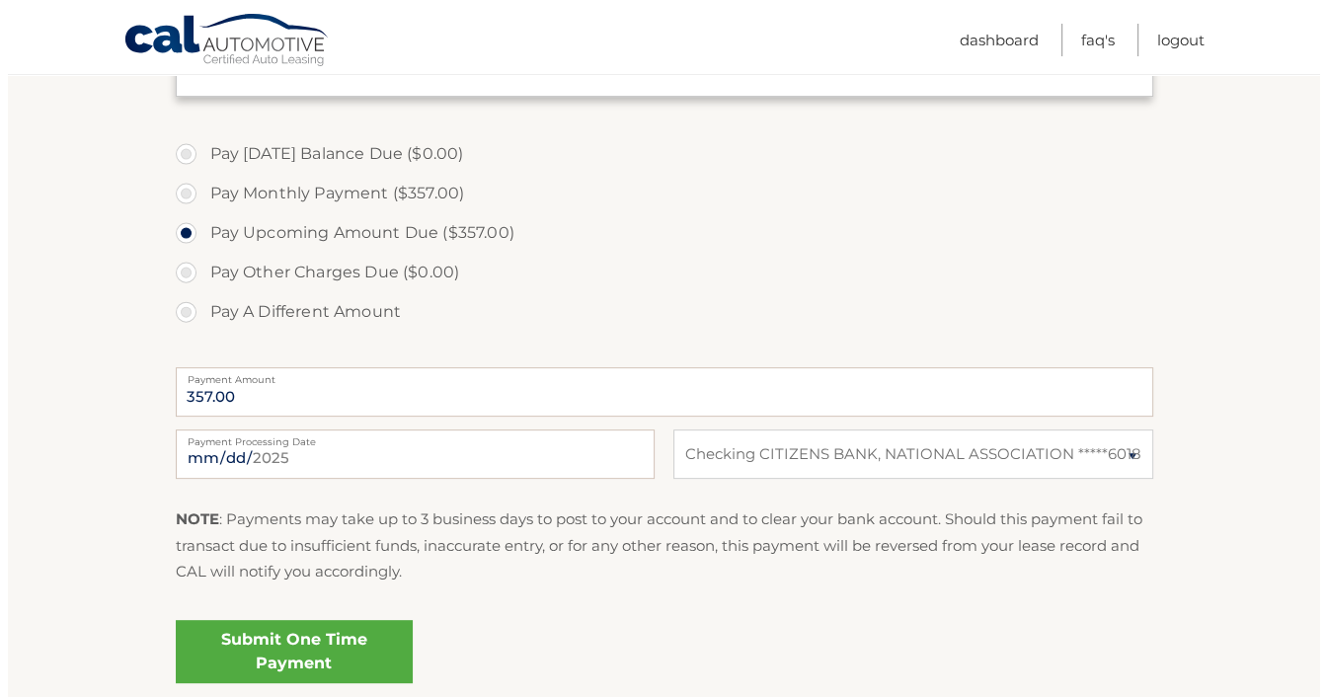
scroll to position [593, 0]
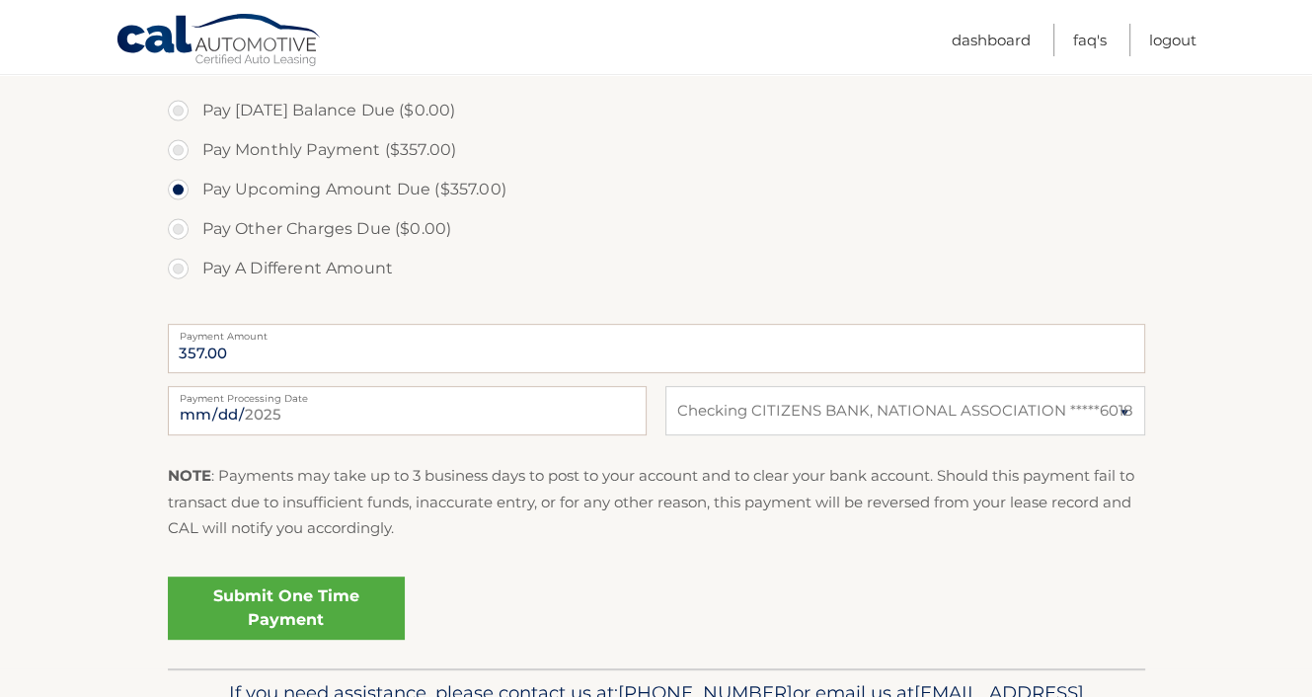
click at [275, 601] on link "Submit One Time Payment" at bounding box center [286, 608] width 237 height 63
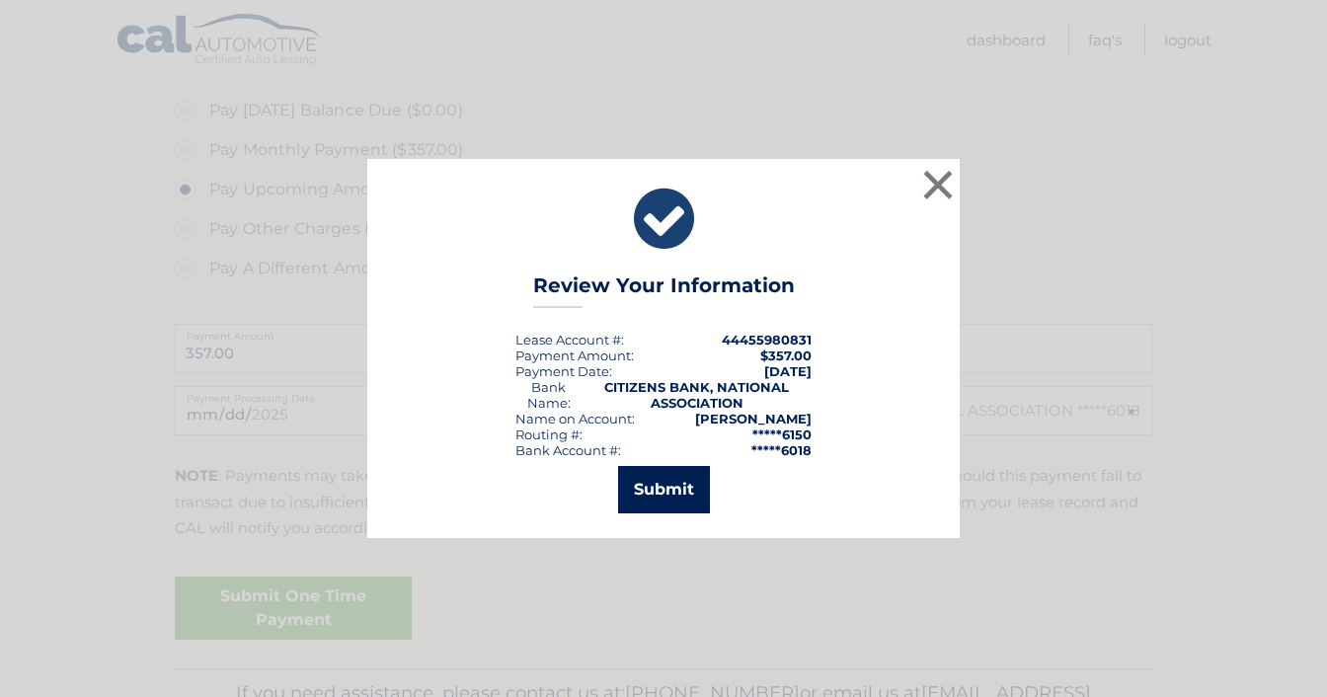
click at [656, 492] on button "Submit" at bounding box center [664, 489] width 92 height 47
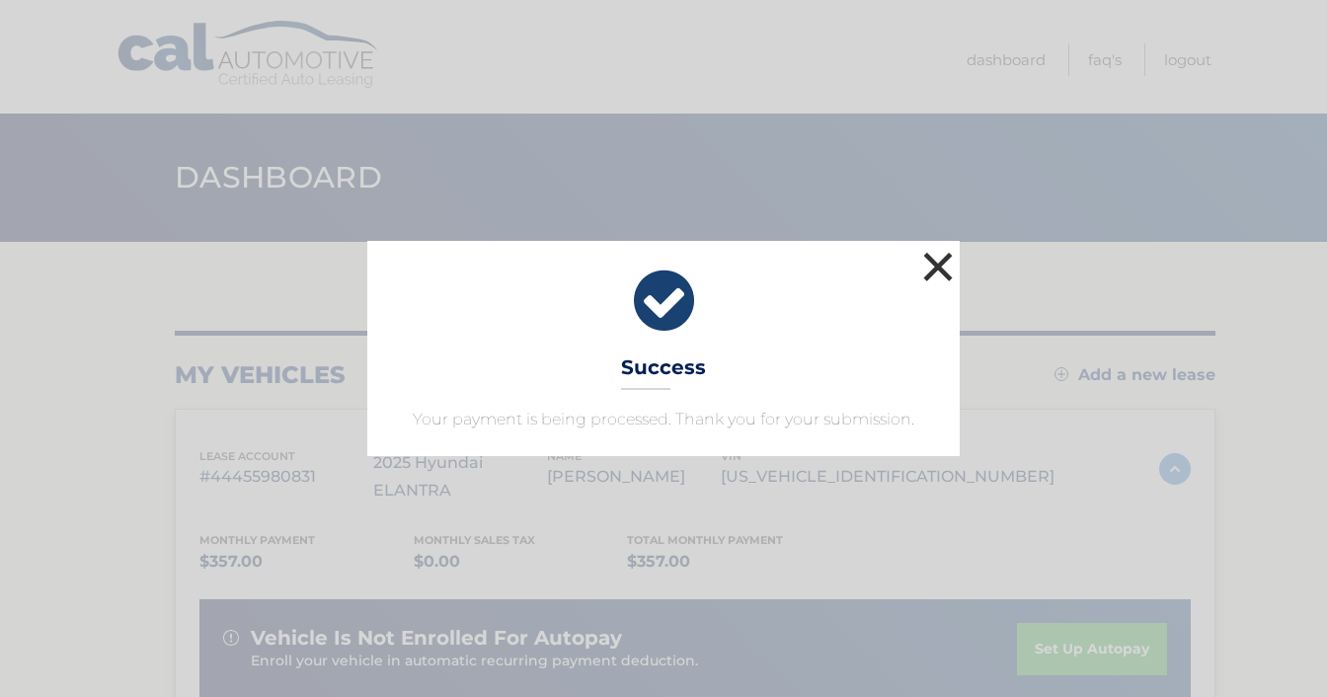
click at [937, 262] on button "×" at bounding box center [938, 267] width 40 height 40
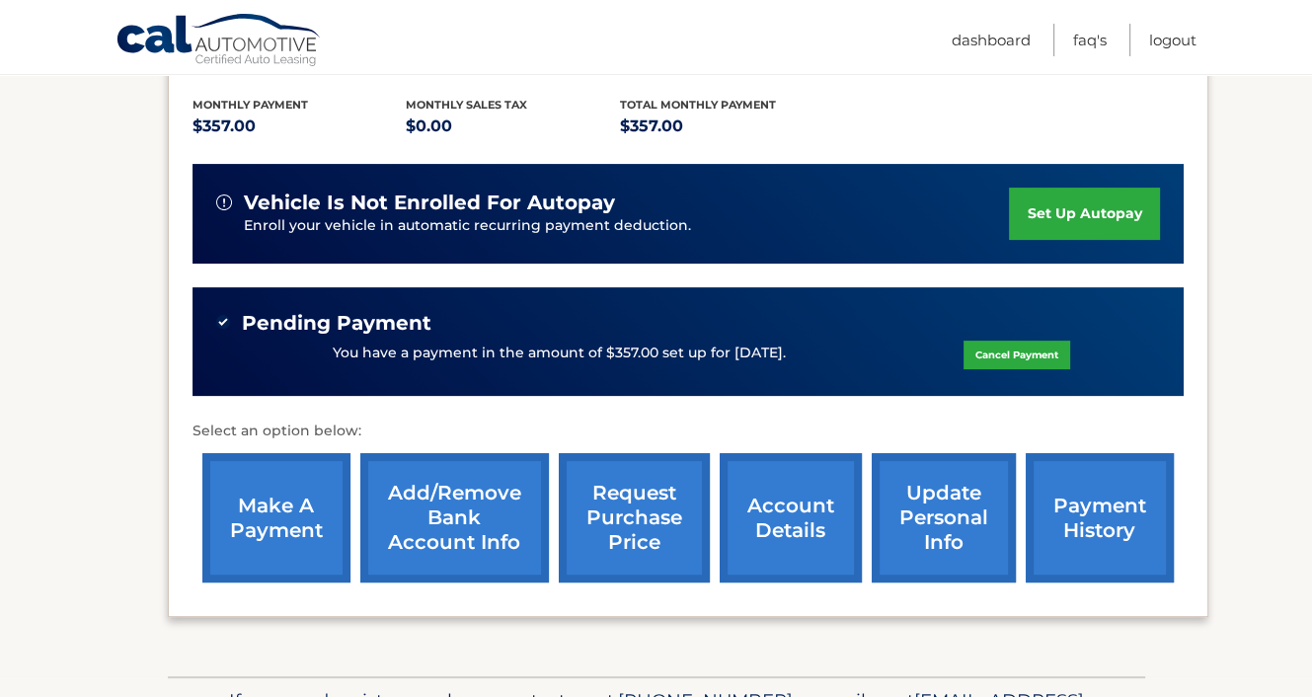
scroll to position [436, 0]
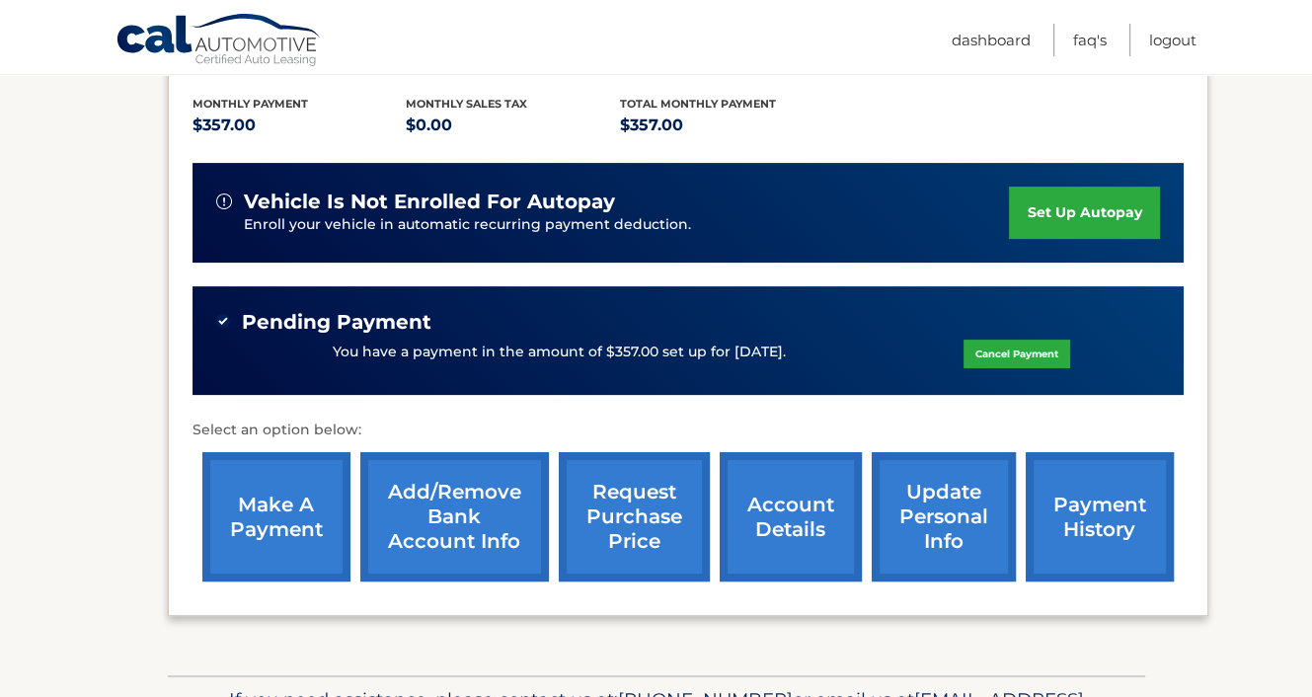
click at [217, 194] on img at bounding box center [224, 202] width 16 height 16
click at [223, 194] on img at bounding box center [224, 202] width 16 height 16
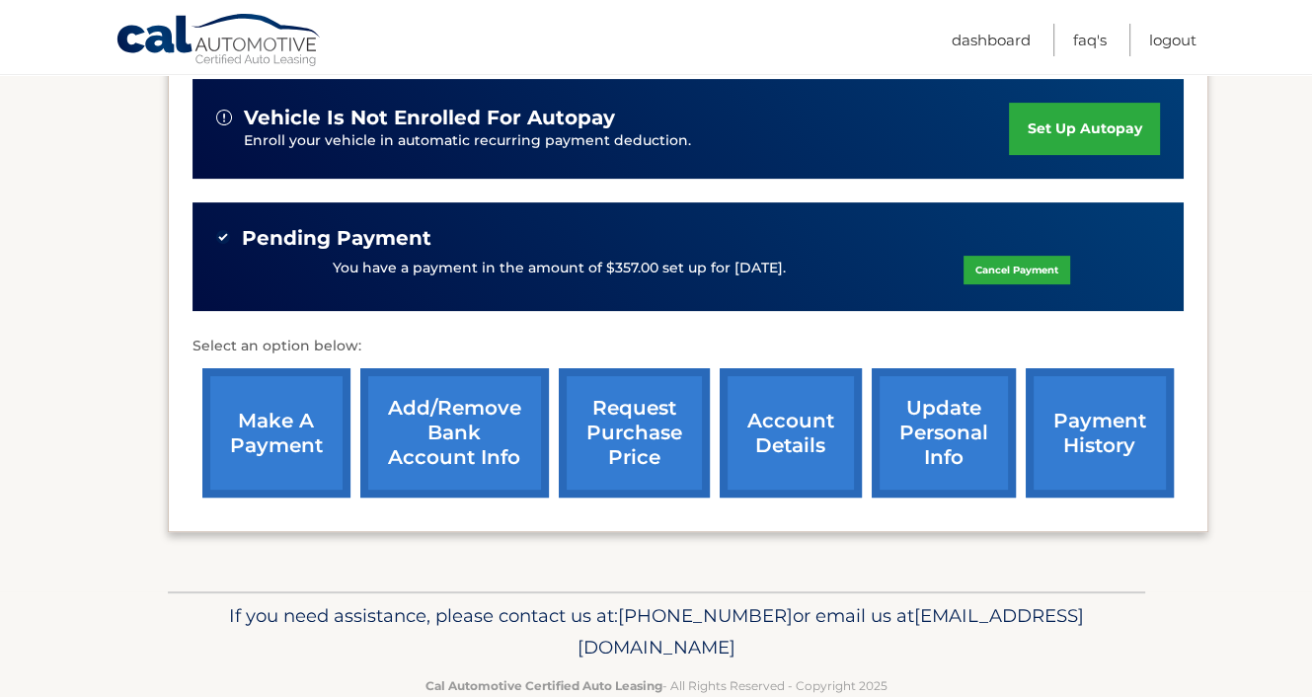
scroll to position [534, 0]
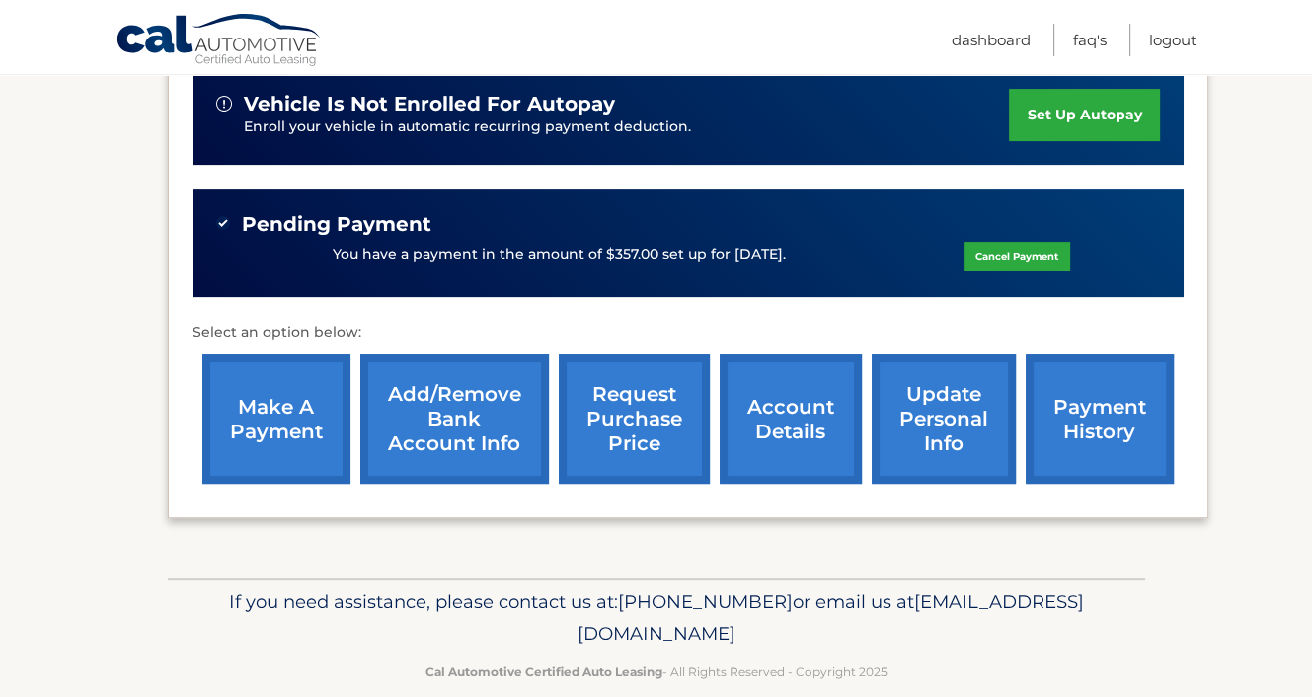
click at [1100, 380] on link "payment history" at bounding box center [1100, 419] width 148 height 129
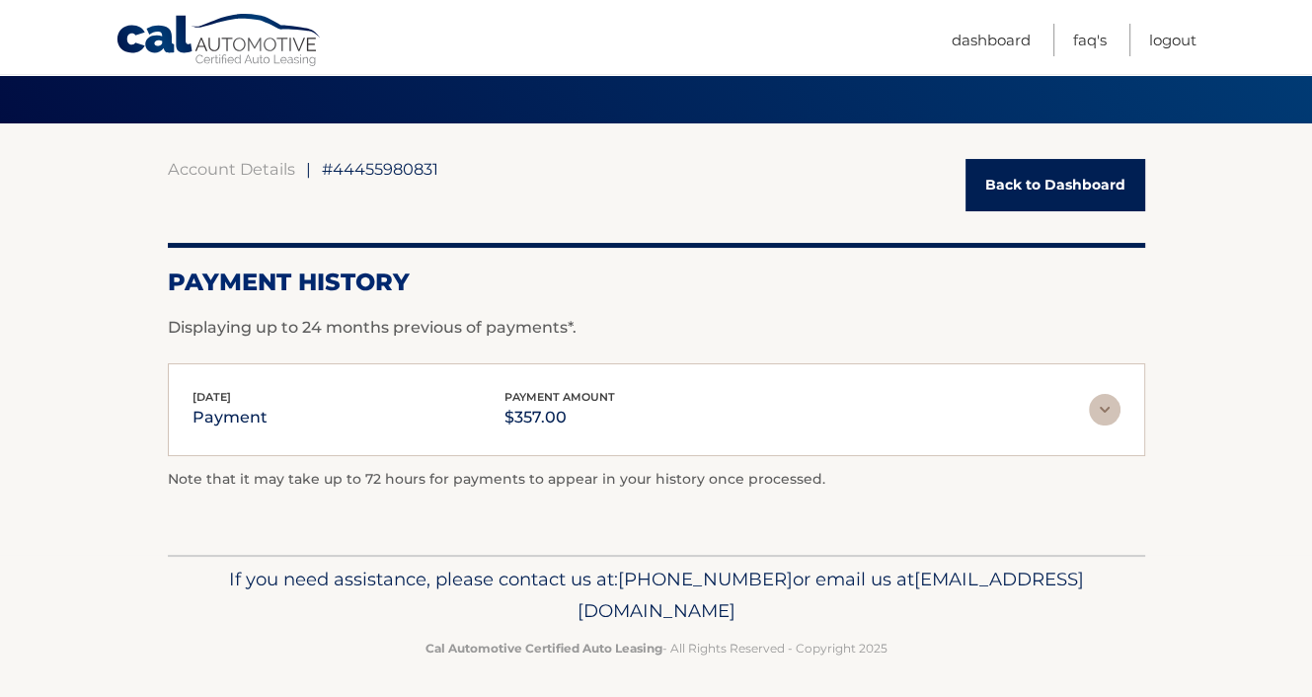
scroll to position [125, 0]
